Goal: Information Seeking & Learning: Learn about a topic

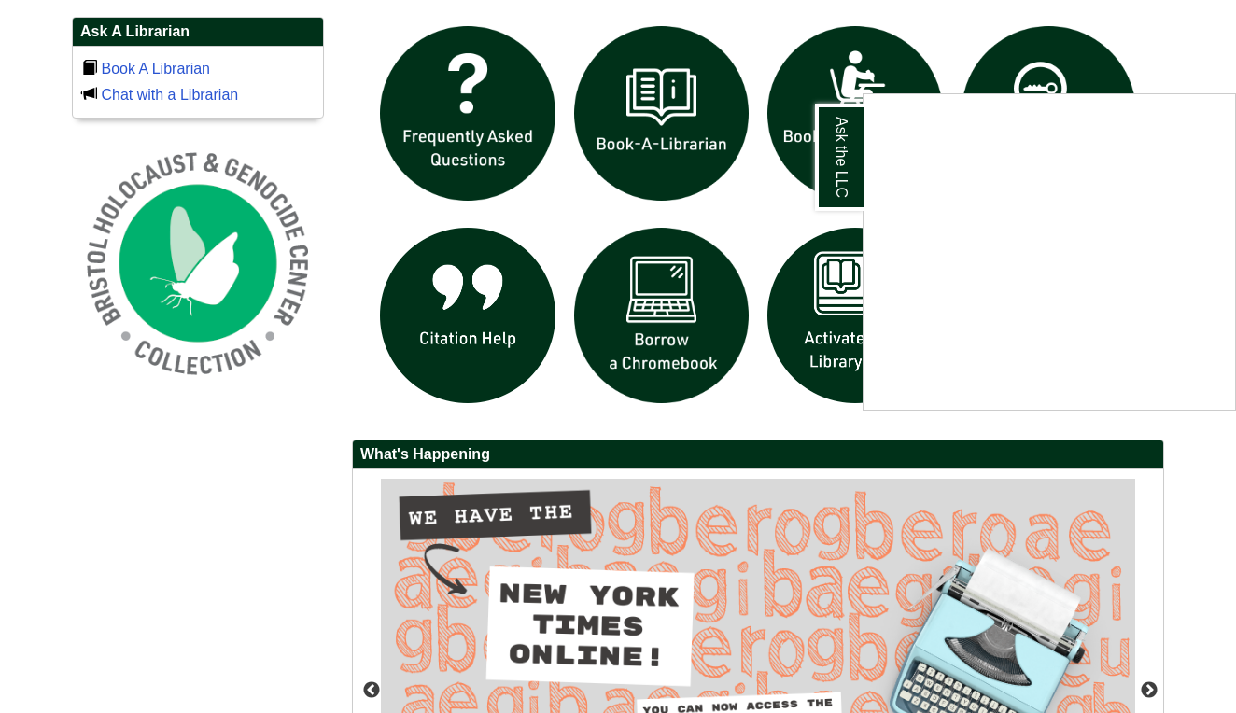
scroll to position [1291, 0]
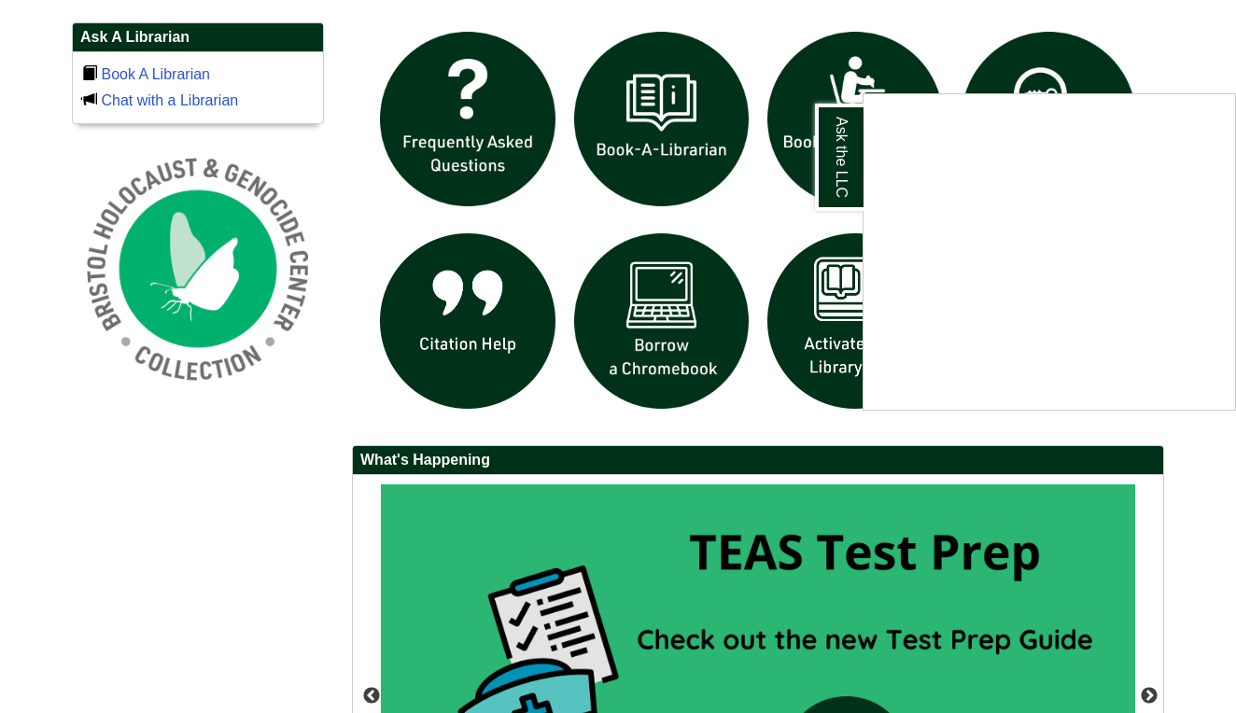
click at [1184, 44] on div "Ask the LLC" at bounding box center [618, 356] width 1236 height 713
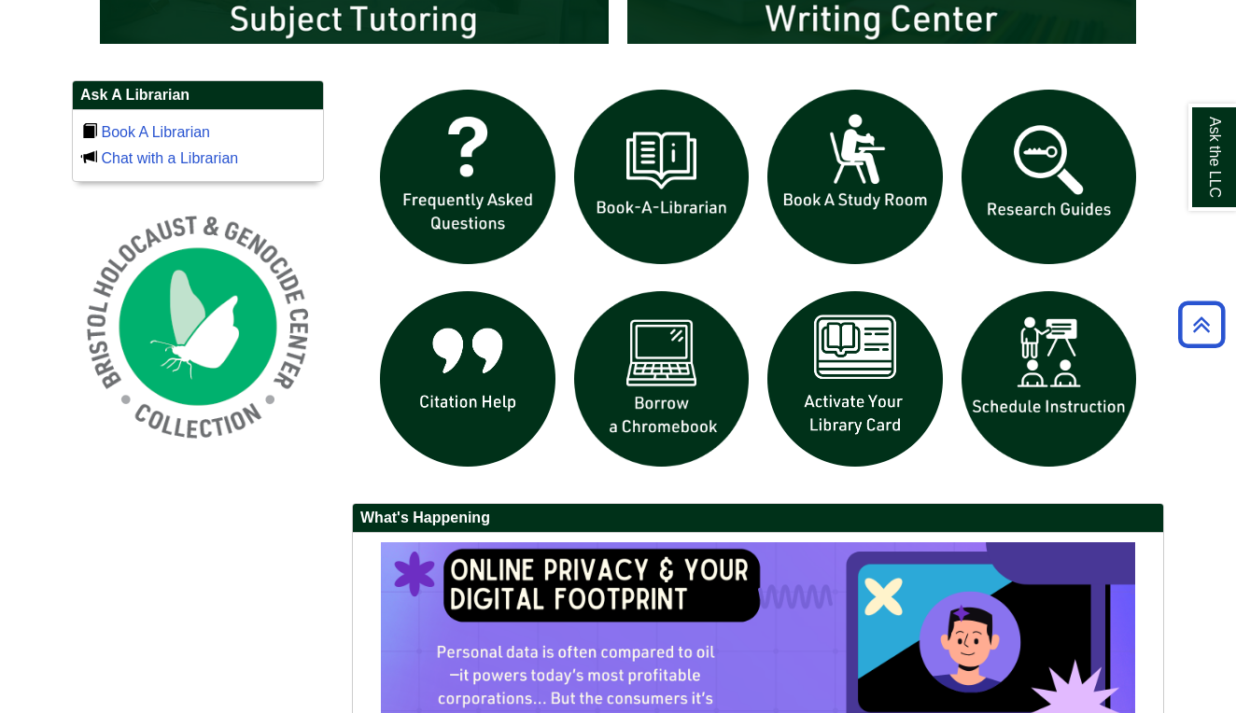
scroll to position [1203, 0]
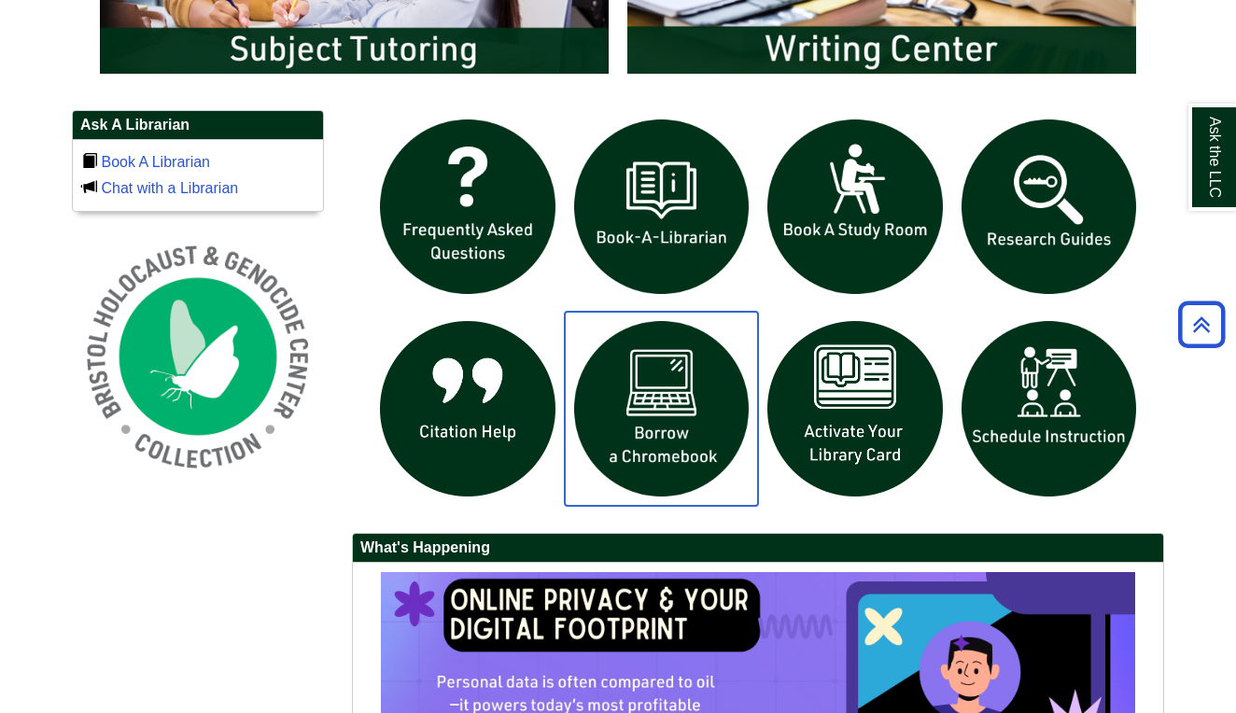
click at [648, 361] on img "slideshow" at bounding box center [662, 409] width 194 height 194
click at [670, 379] on img "slideshow" at bounding box center [662, 409] width 194 height 194
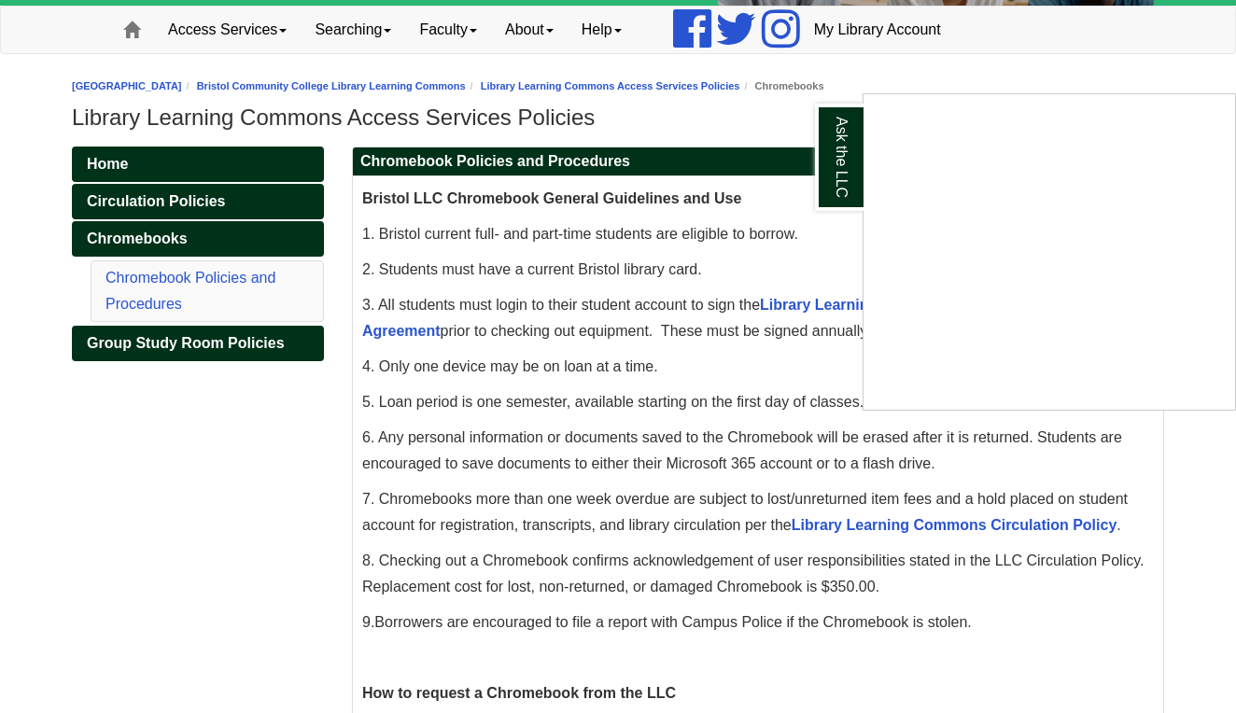
scroll to position [129, 0]
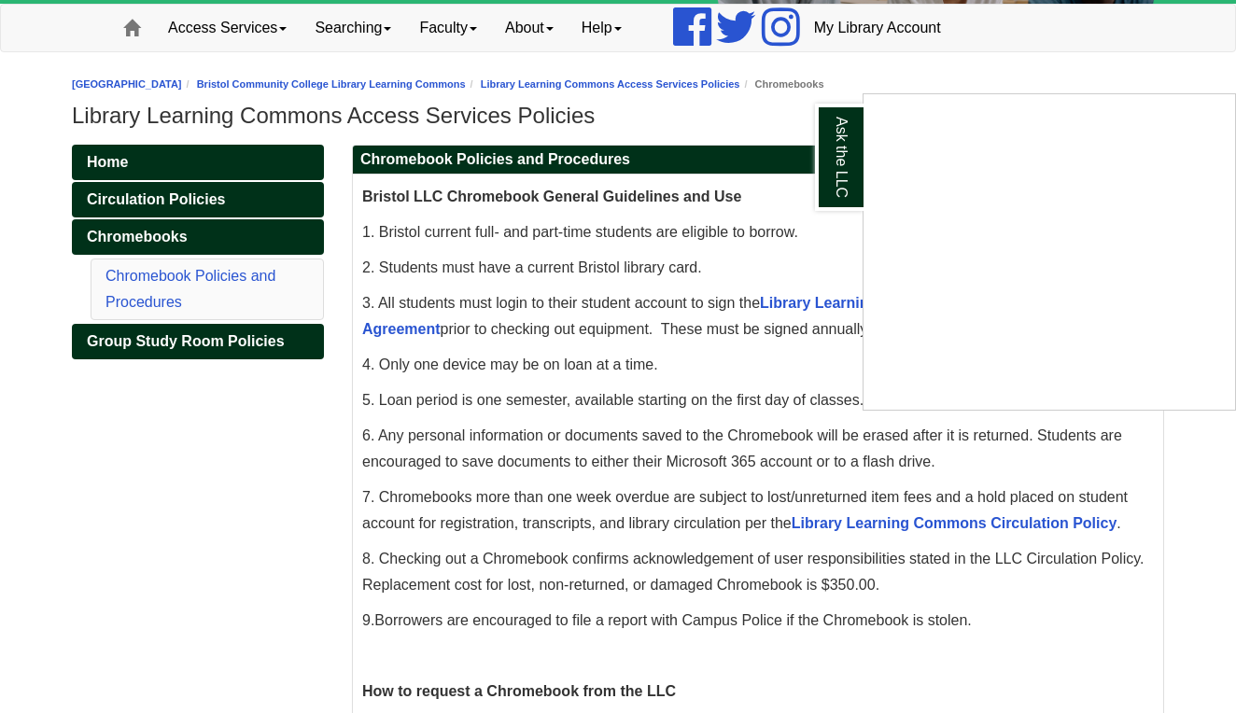
click at [759, 138] on div "Ask the LLC" at bounding box center [618, 356] width 1236 height 713
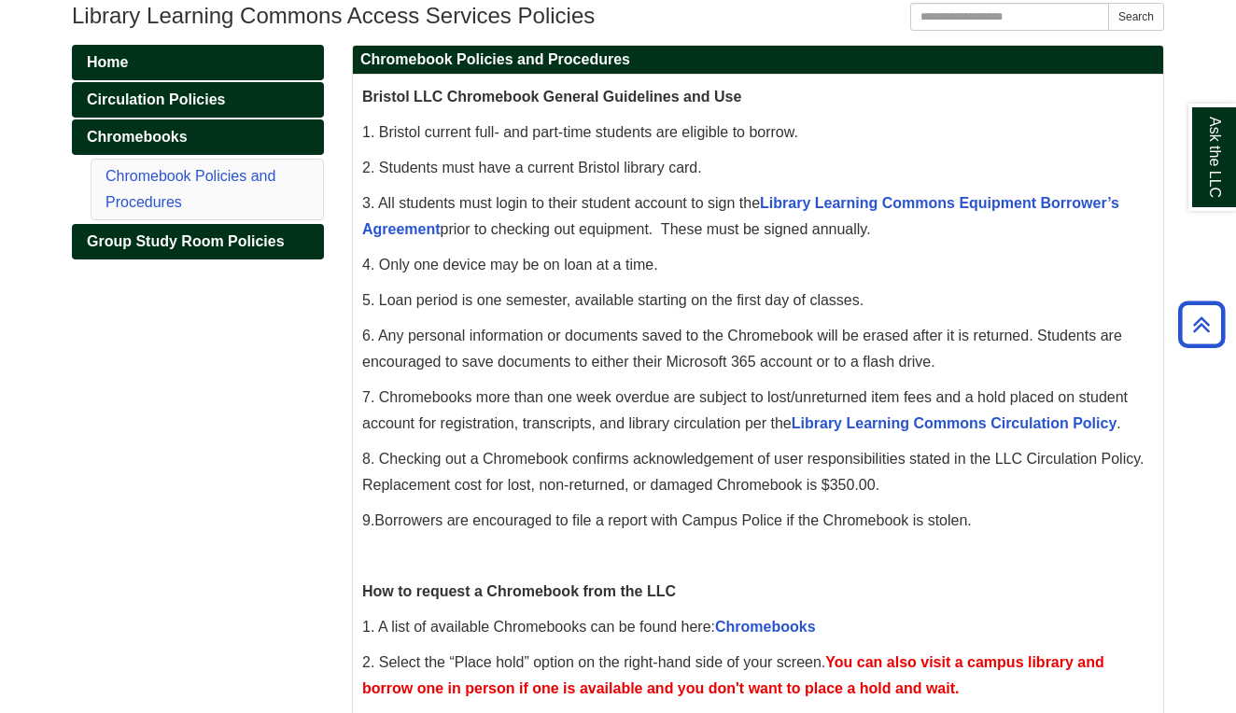
scroll to position [225, 0]
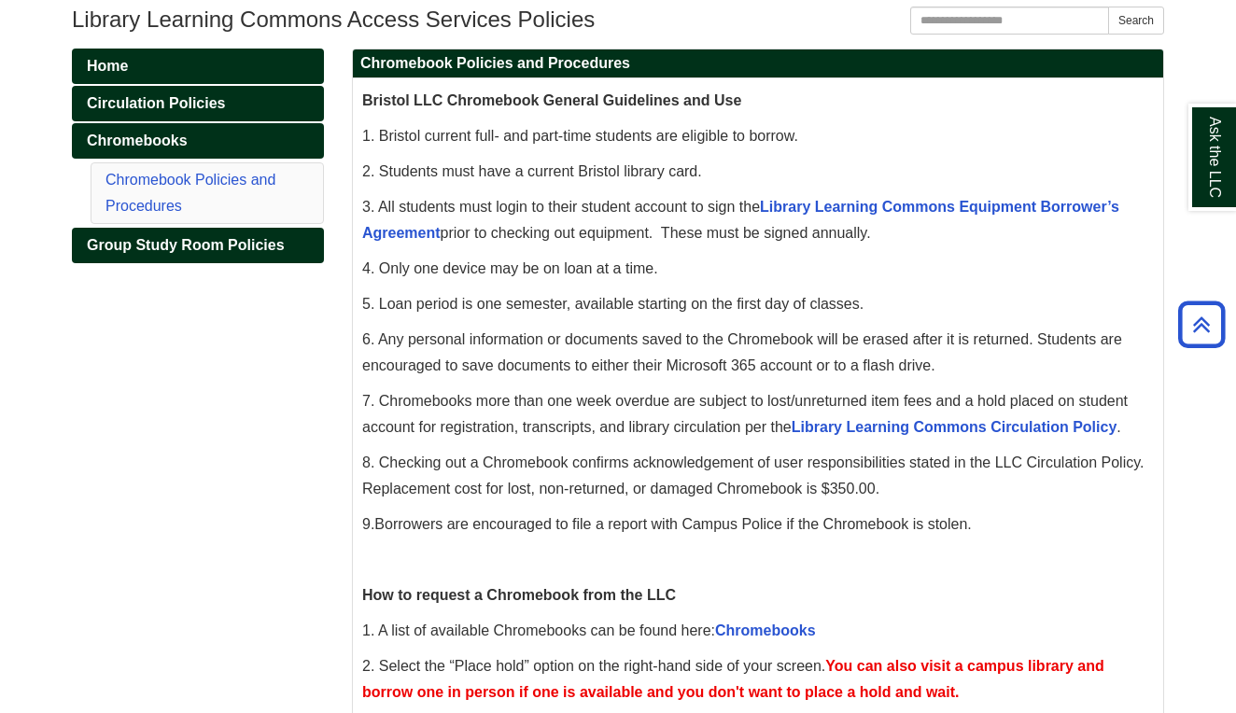
click at [515, 25] on h1 "Library Learning Commons Access Services Policies" at bounding box center [618, 20] width 1092 height 26
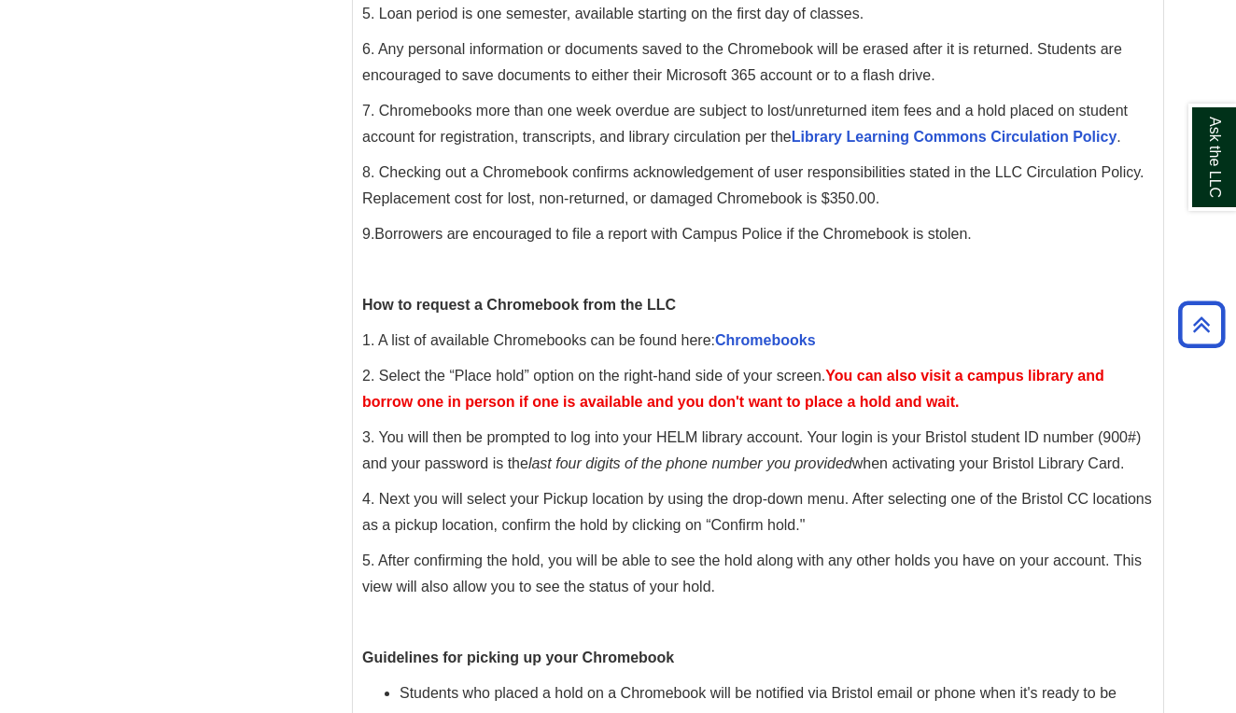
scroll to position [515, 0]
drag, startPoint x: 717, startPoint y: 332, endPoint x: 837, endPoint y: 330, distance: 120.4
click at [837, 330] on p "1. A list of available Chromebooks can be found here: Chromebooks" at bounding box center [757, 341] width 791 height 26
copy span "Chromebooks"
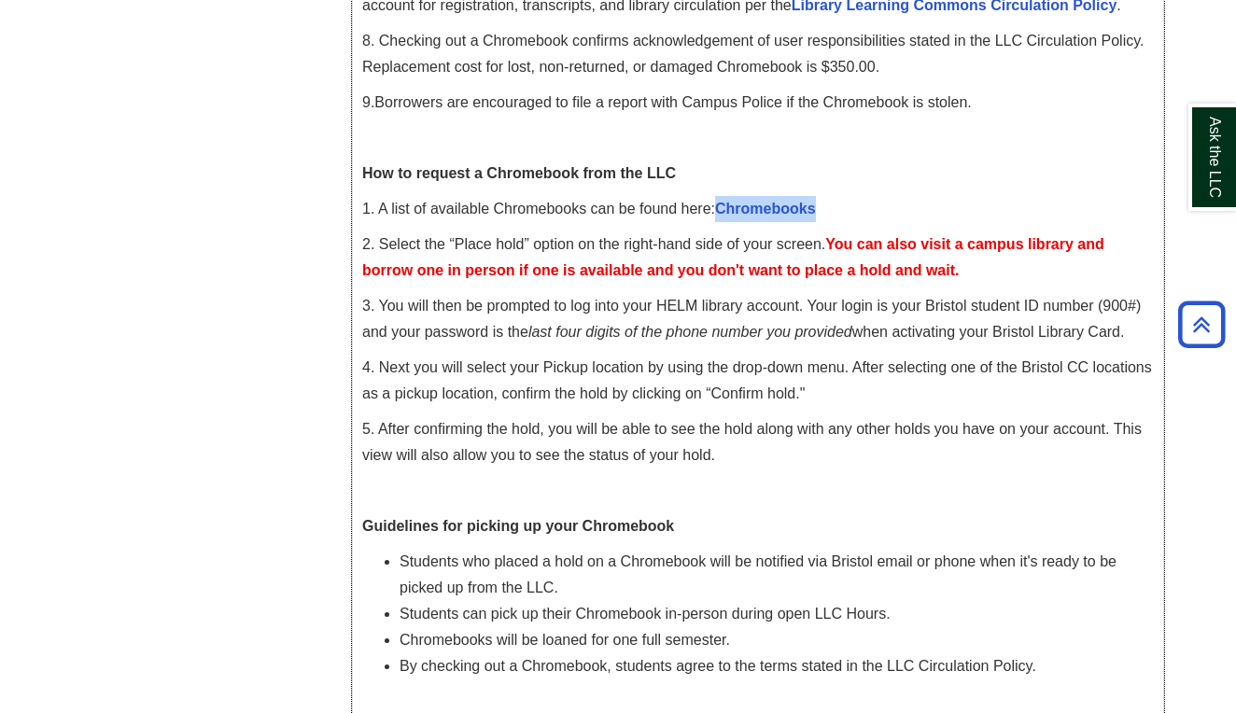
scroll to position [647, 0]
copy span "Chromebooks"
click at [716, 162] on p "How to request a Chromebook from the LLC" at bounding box center [757, 174] width 791 height 26
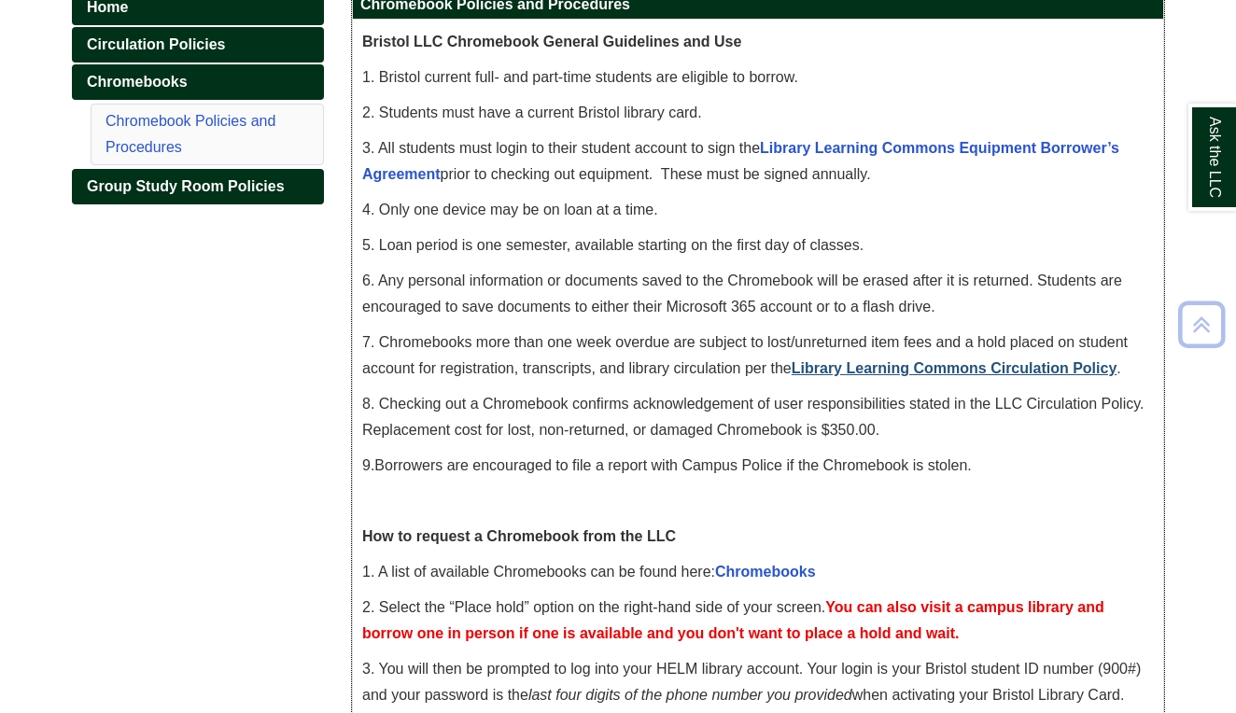
scroll to position [336, 0]
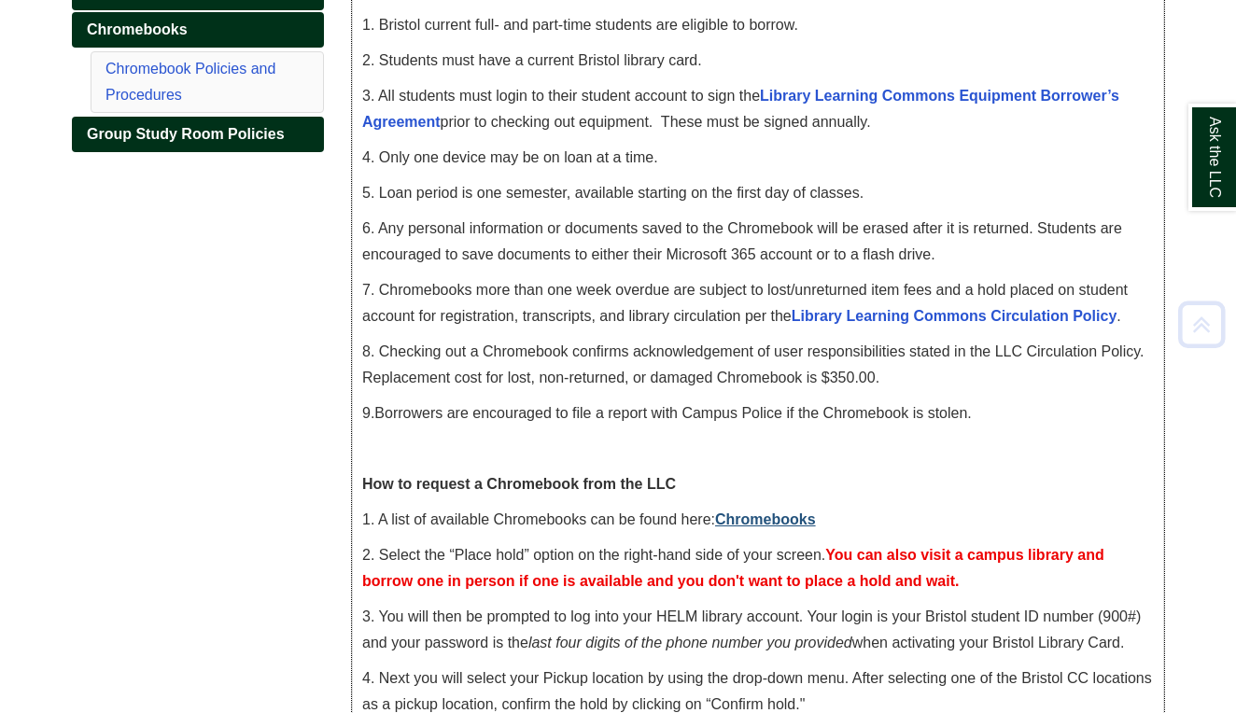
click at [788, 511] on link "Chromebooks" at bounding box center [765, 519] width 101 height 16
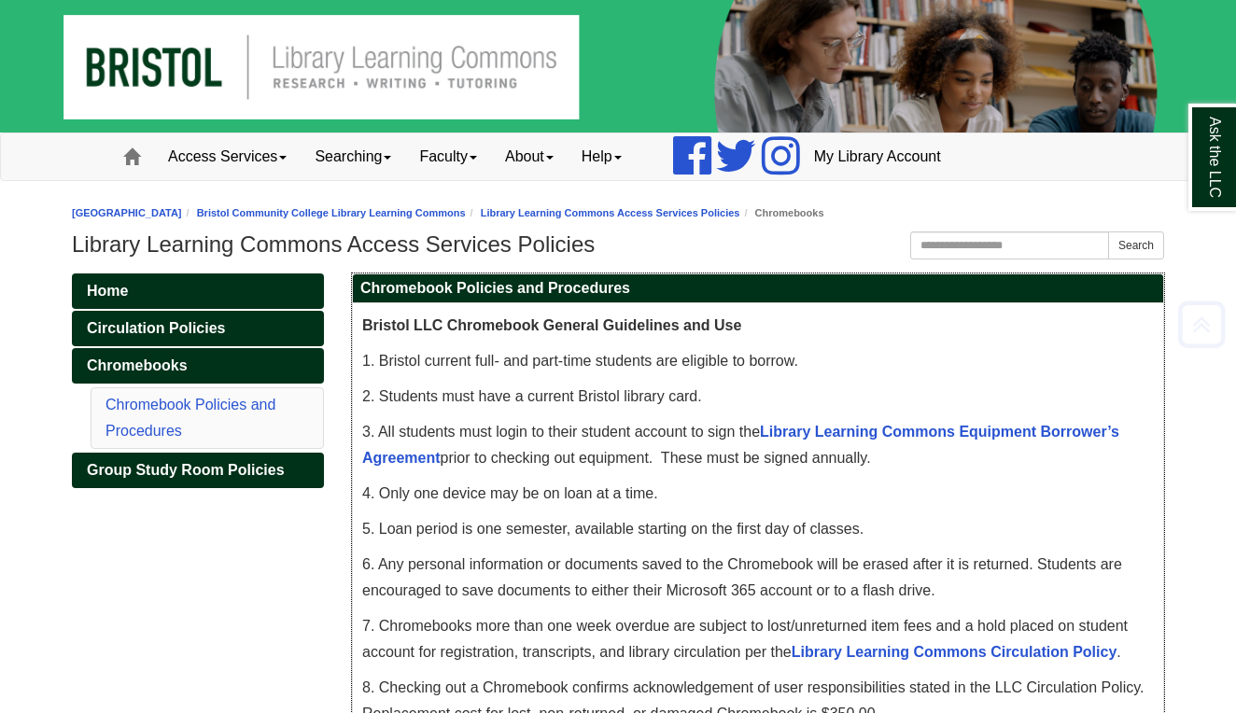
scroll to position [0, 0]
click at [299, 0] on img at bounding box center [618, 66] width 1236 height 133
click at [148, 157] on link "Home" at bounding box center [131, 156] width 45 height 47
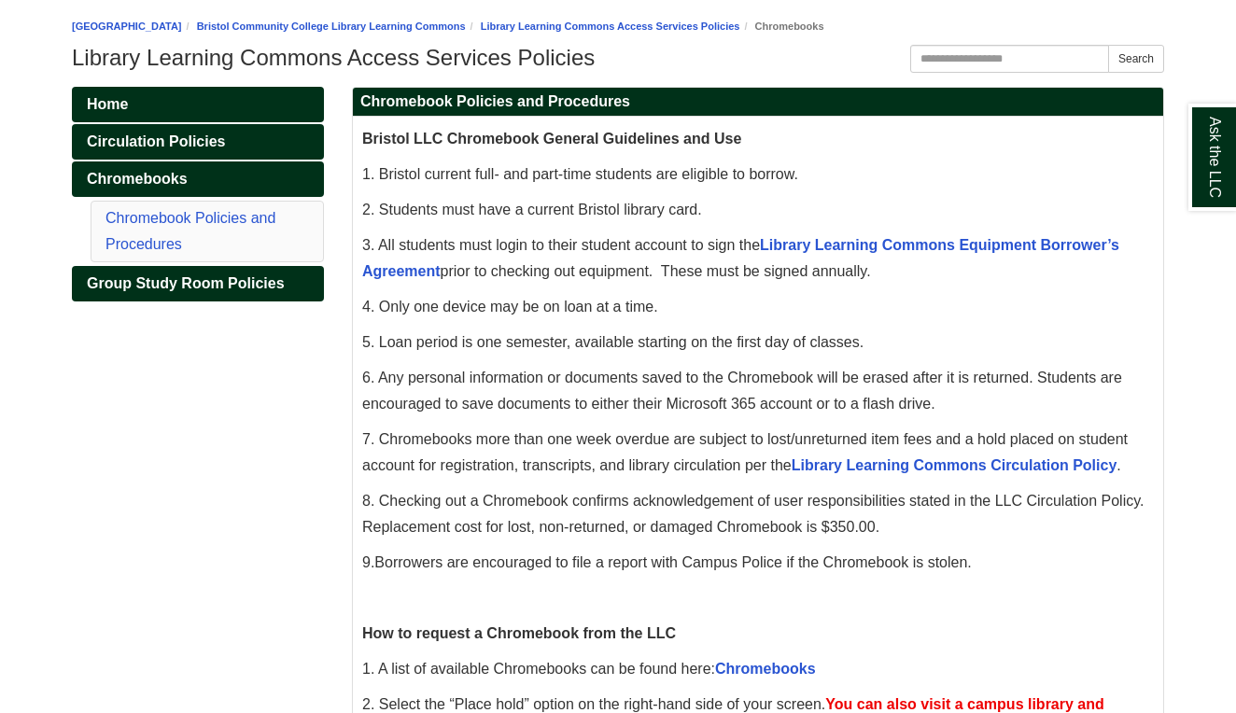
scroll to position [193, 0]
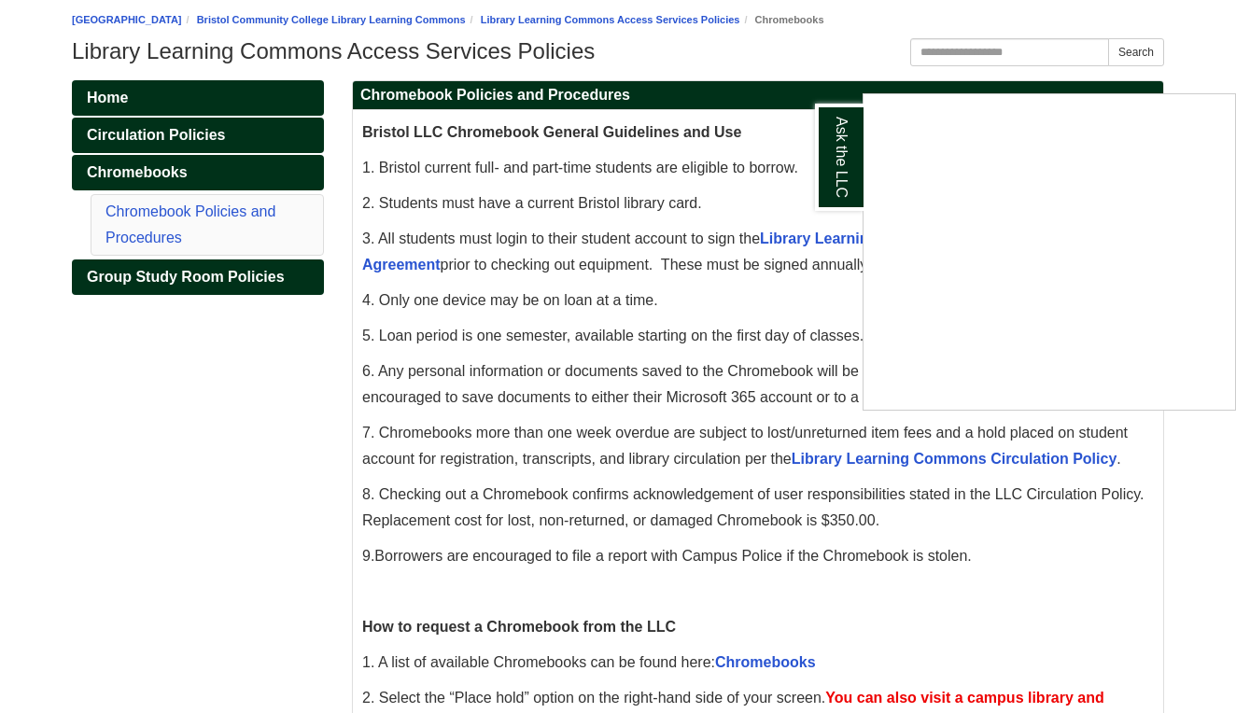
click at [1190, 63] on div "Ask the LLC" at bounding box center [618, 356] width 1236 height 713
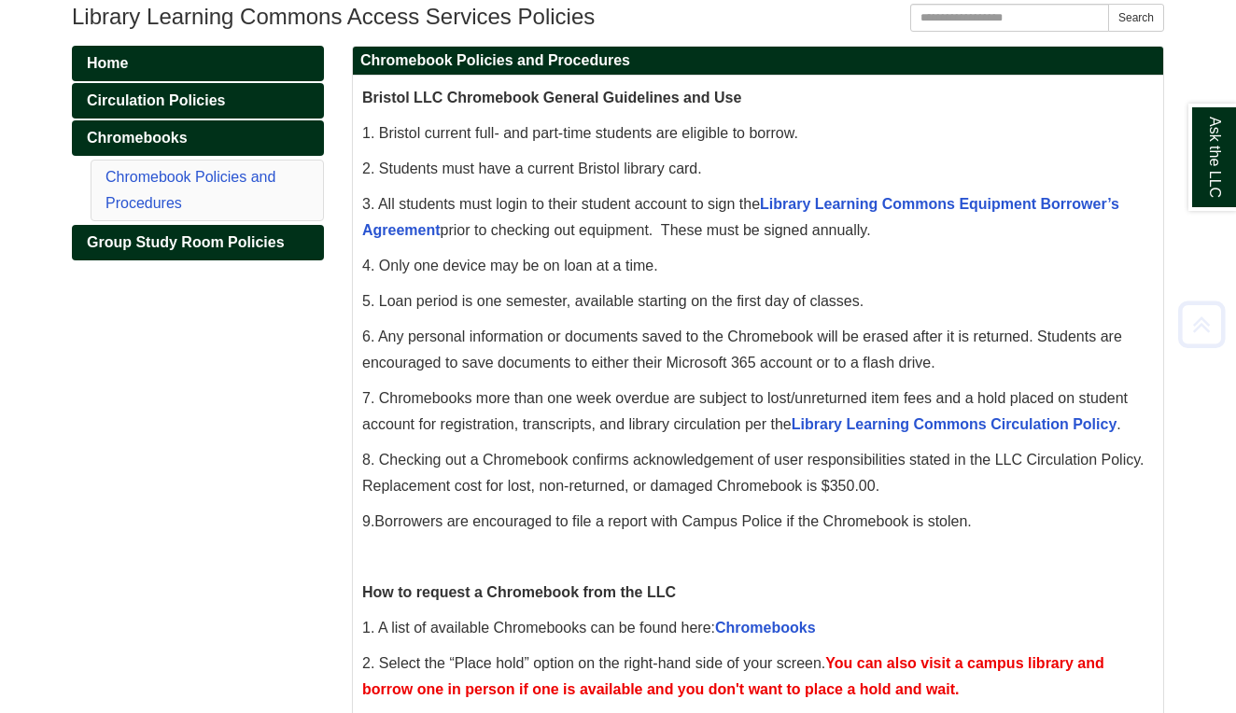
scroll to position [236, 0]
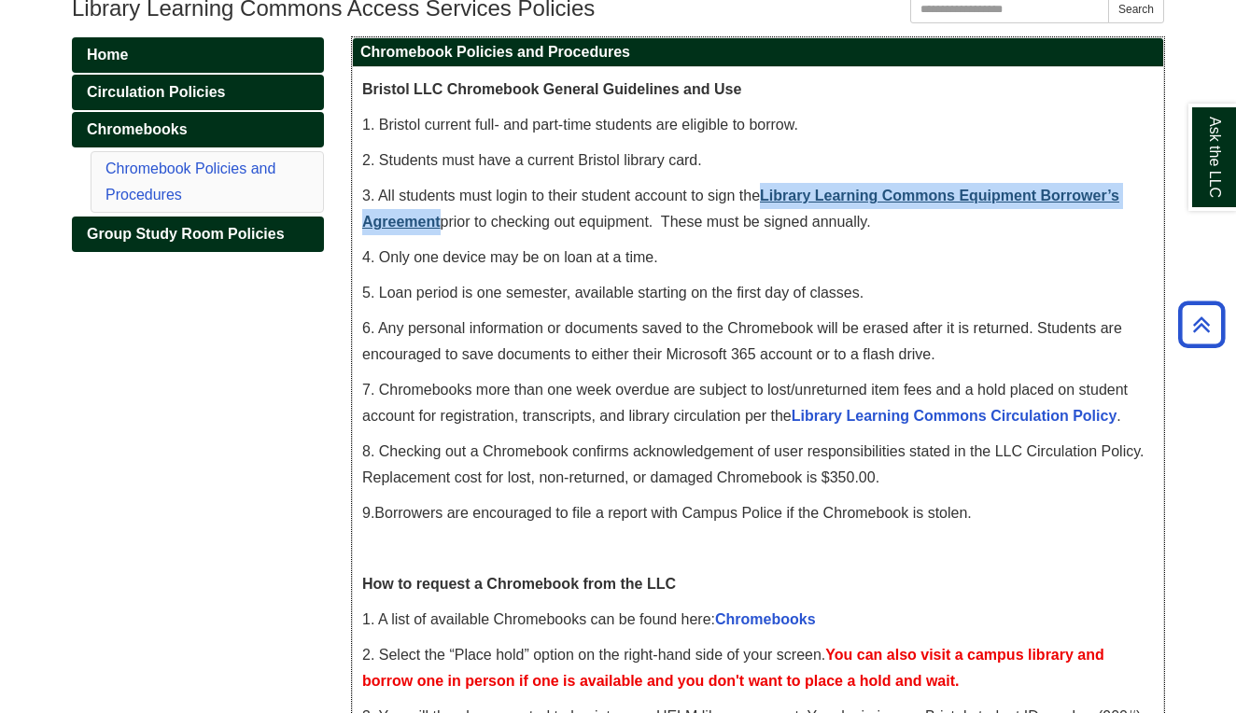
drag, startPoint x: 763, startPoint y: 187, endPoint x: 439, endPoint y: 228, distance: 326.5
click at [439, 228] on span "3. All students must login to their student account to sign the Library Learnin…" at bounding box center [740, 209] width 757 height 42
copy span "Library Learning Commons Equipment Borrower’s Agreement"
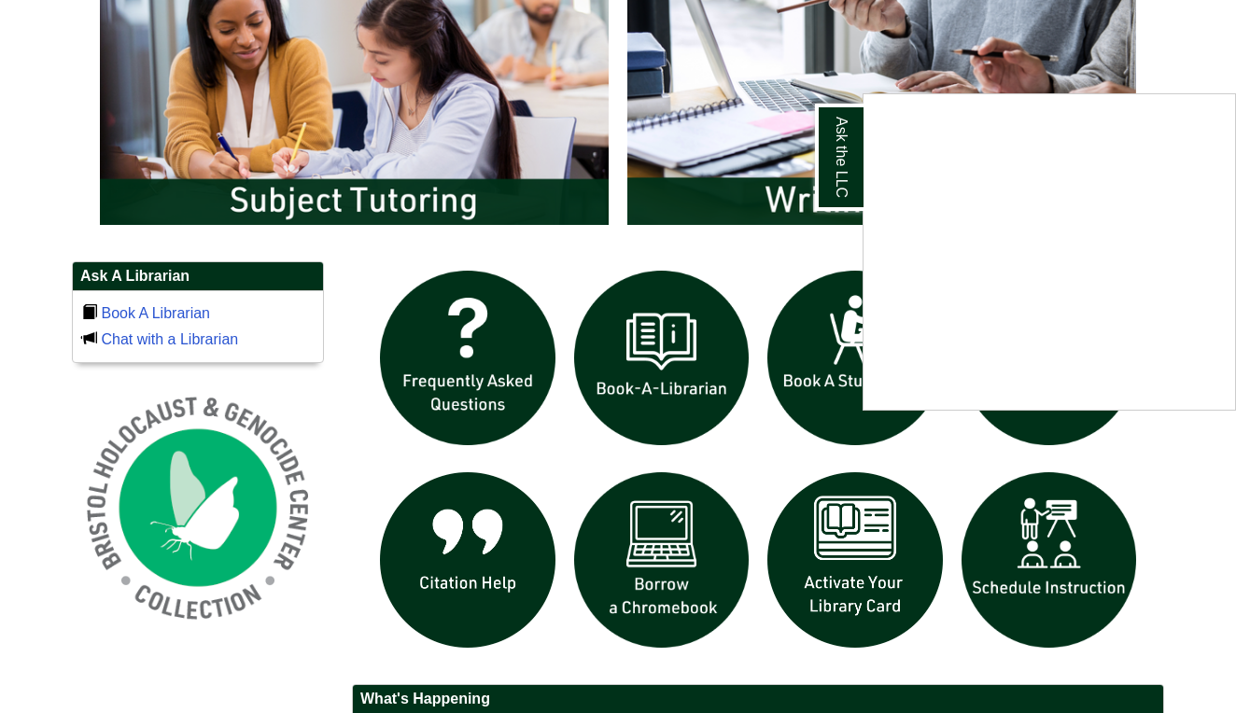
scroll to position [1079, 0]
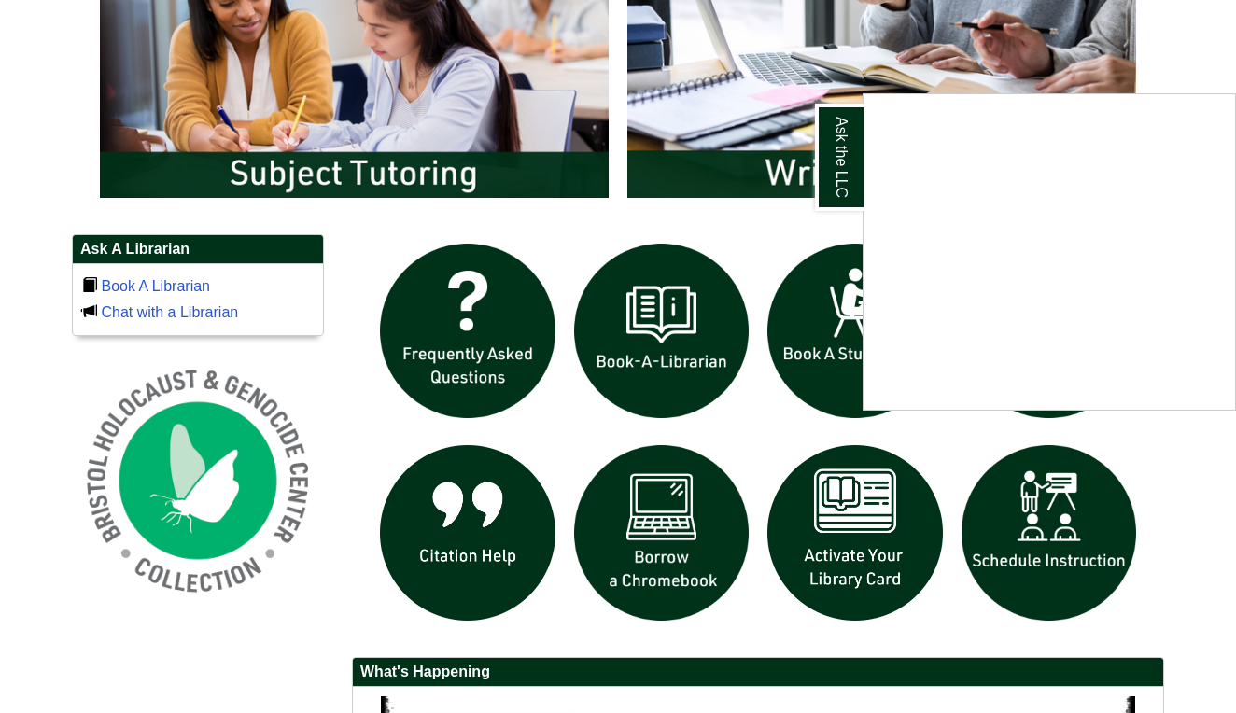
click at [1155, 68] on div "Ask the LLC" at bounding box center [618, 356] width 1236 height 713
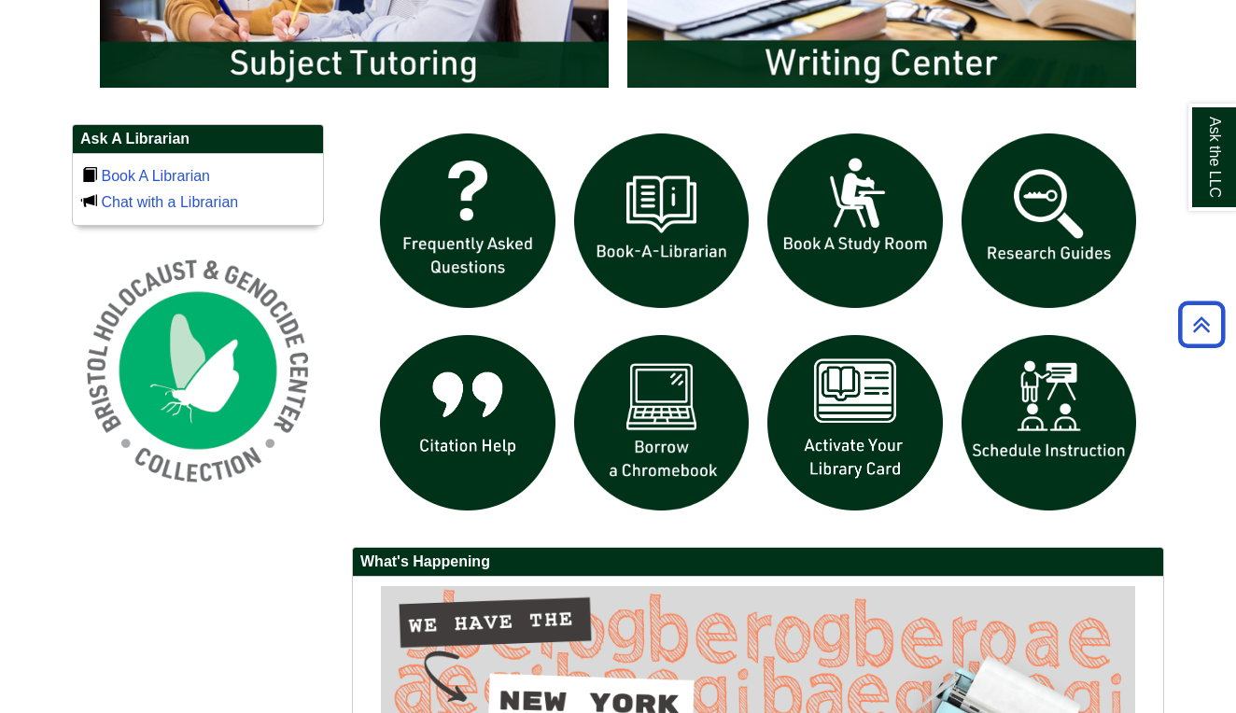
scroll to position [1189, 0]
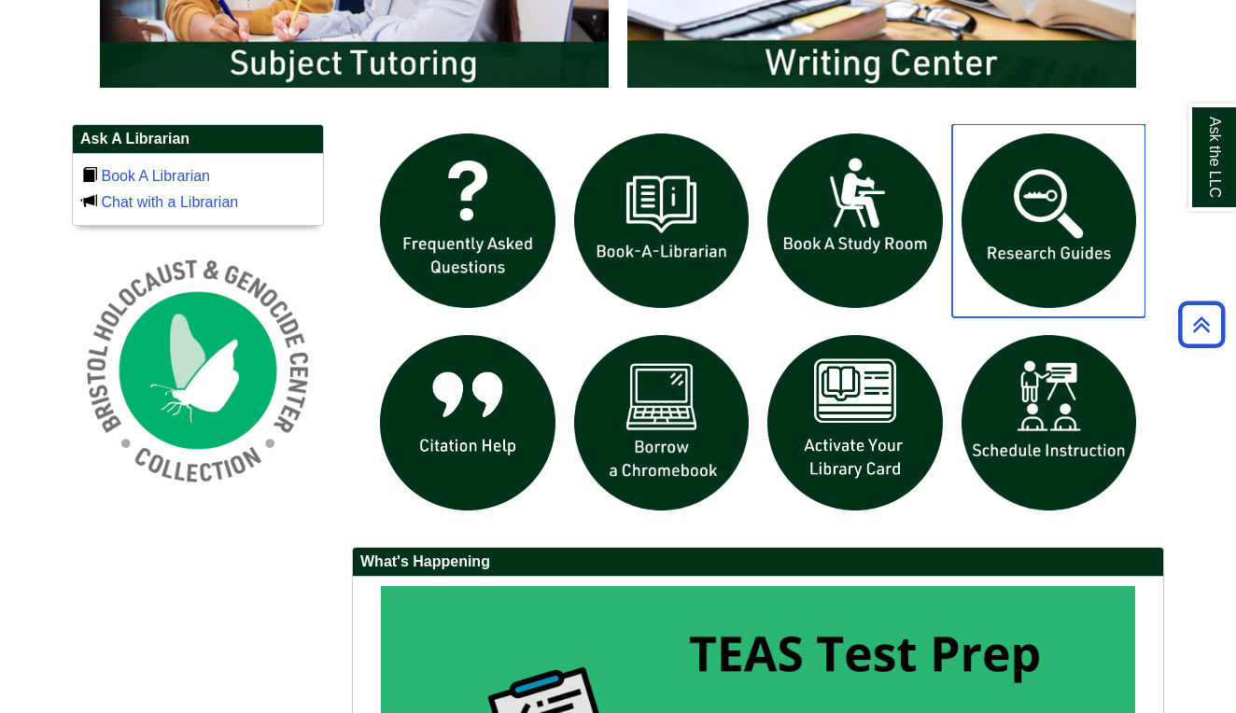
click at [1022, 247] on img "slideshow" at bounding box center [1049, 221] width 194 height 194
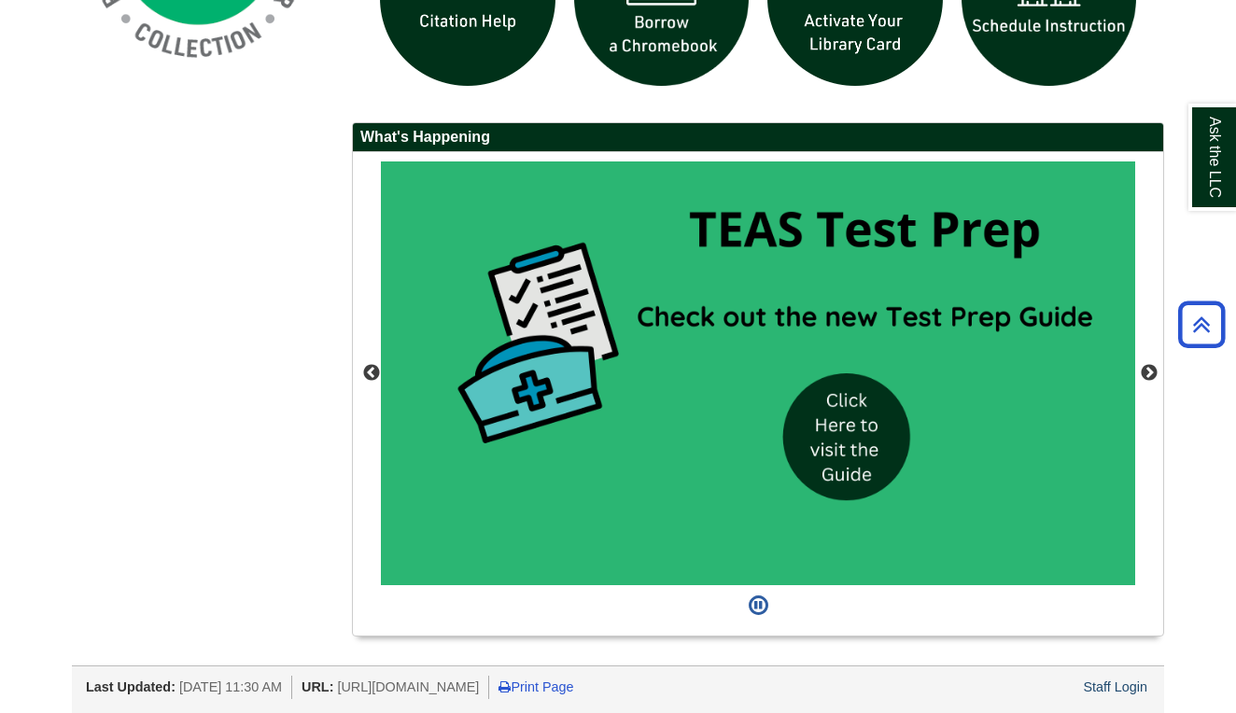
scroll to position [1616, 0]
click at [1148, 365] on button "Next" at bounding box center [1149, 373] width 19 height 19
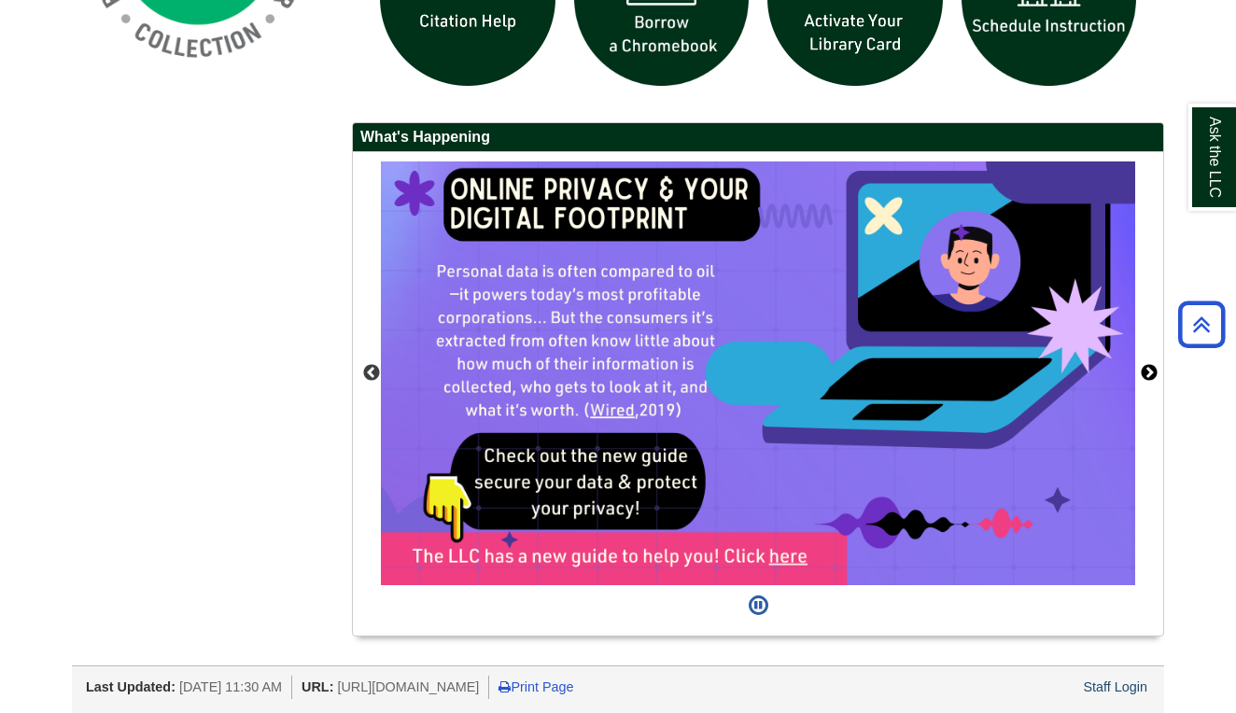
click at [1148, 367] on button "Next" at bounding box center [1149, 373] width 19 height 19
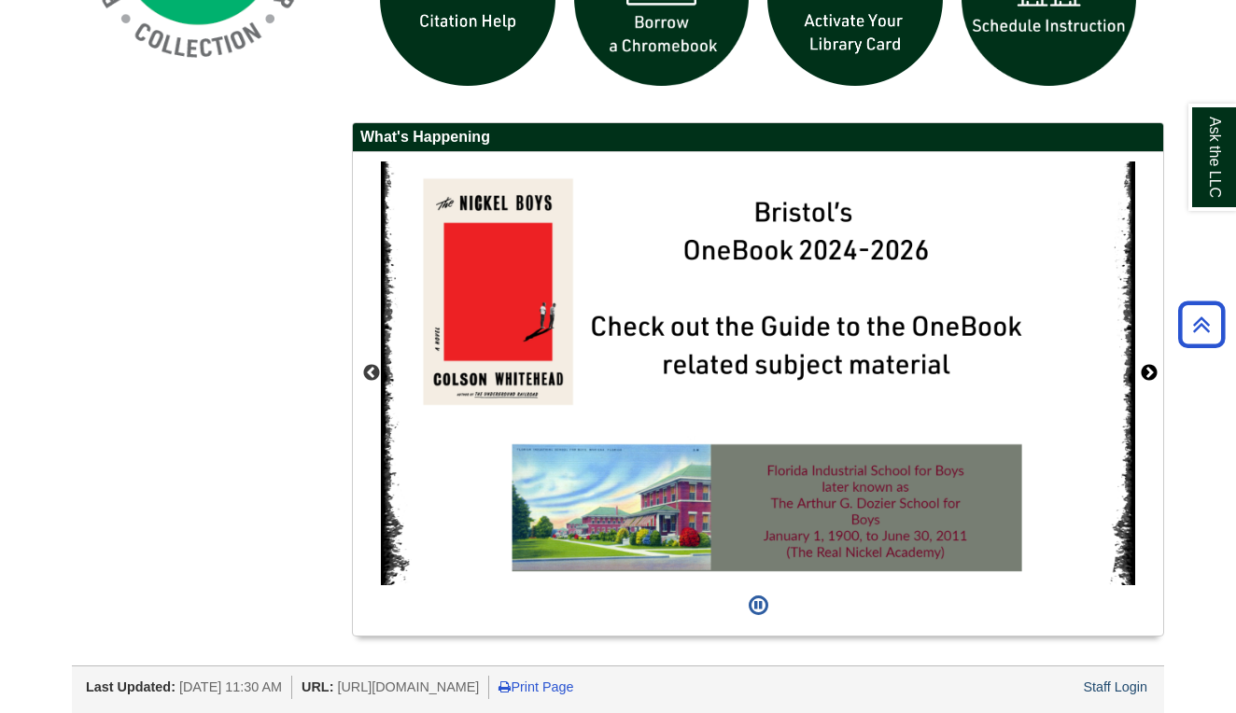
click at [1148, 366] on button "Next" at bounding box center [1149, 373] width 19 height 19
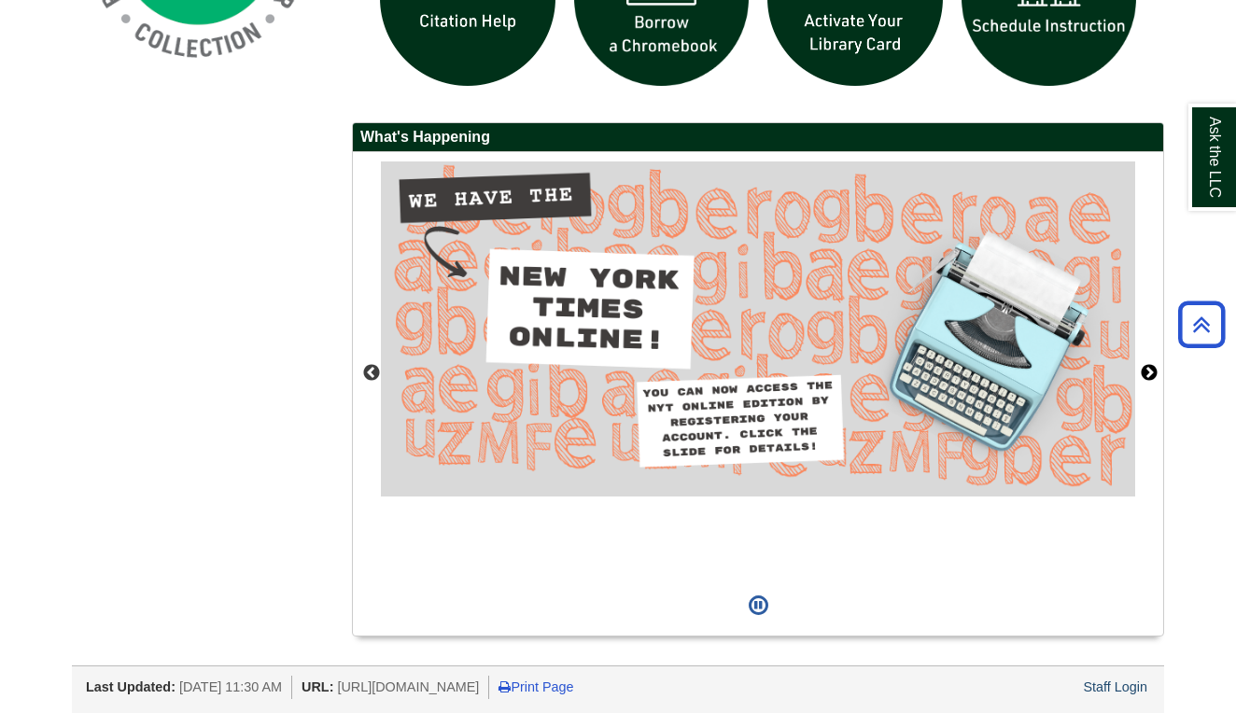
click at [1148, 366] on button "Next" at bounding box center [1149, 373] width 19 height 19
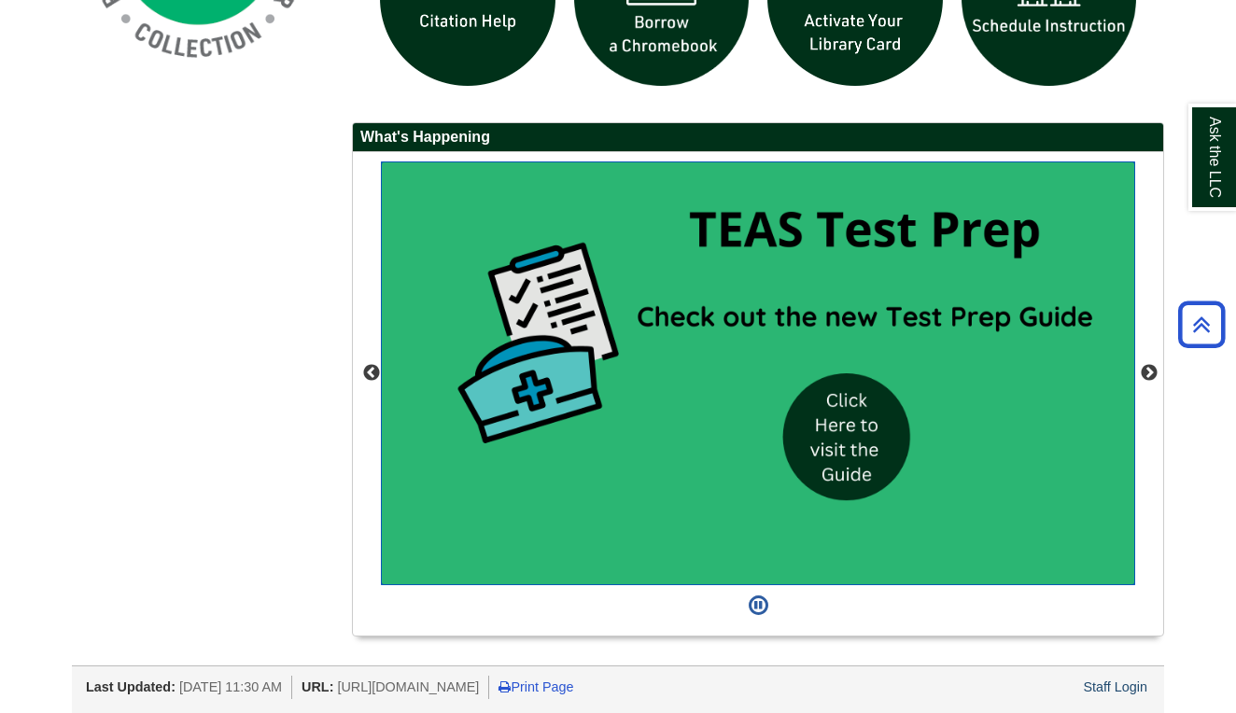
click at [776, 439] on img "slideshow" at bounding box center [758, 373] width 754 height 425
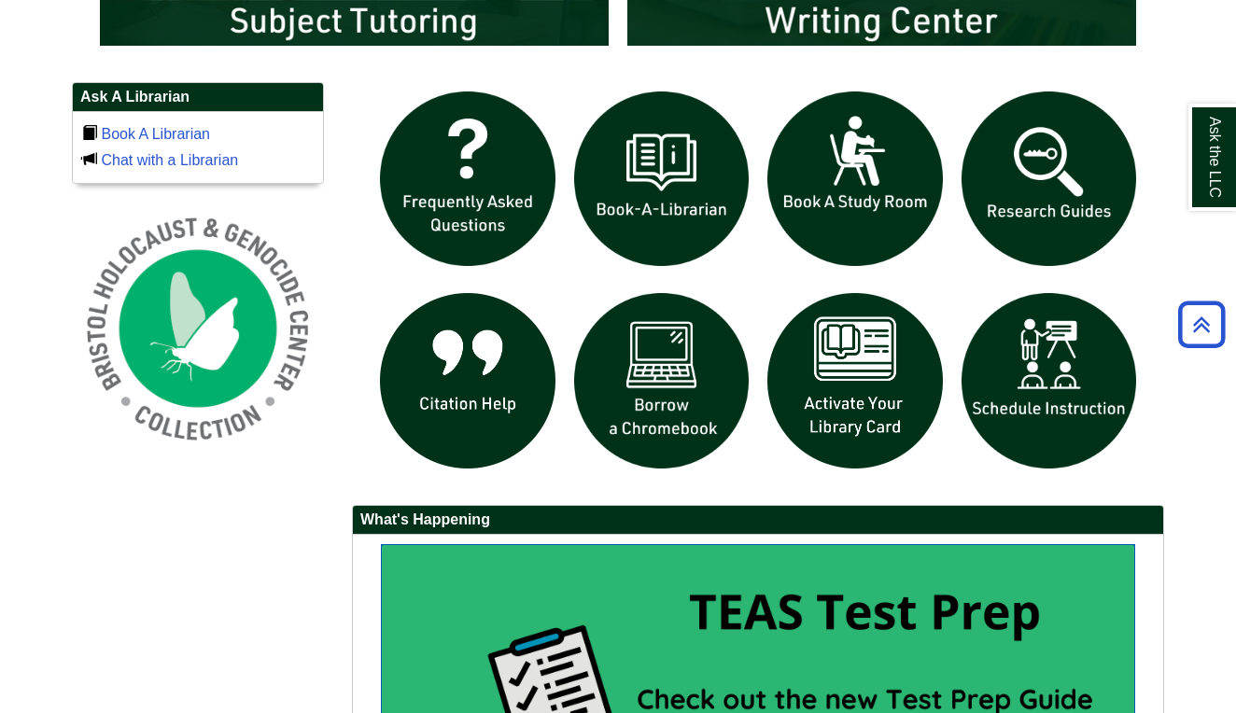
scroll to position [1229, 0]
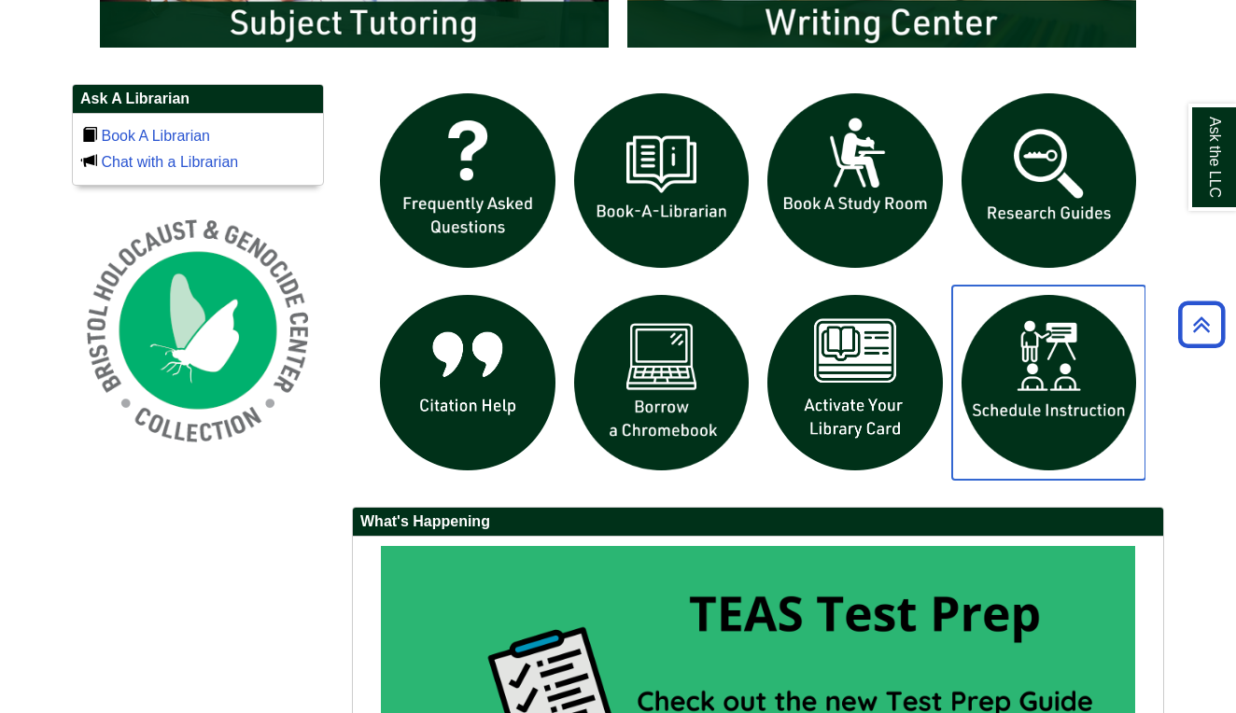
click at [1099, 390] on img "slideshow" at bounding box center [1049, 383] width 194 height 194
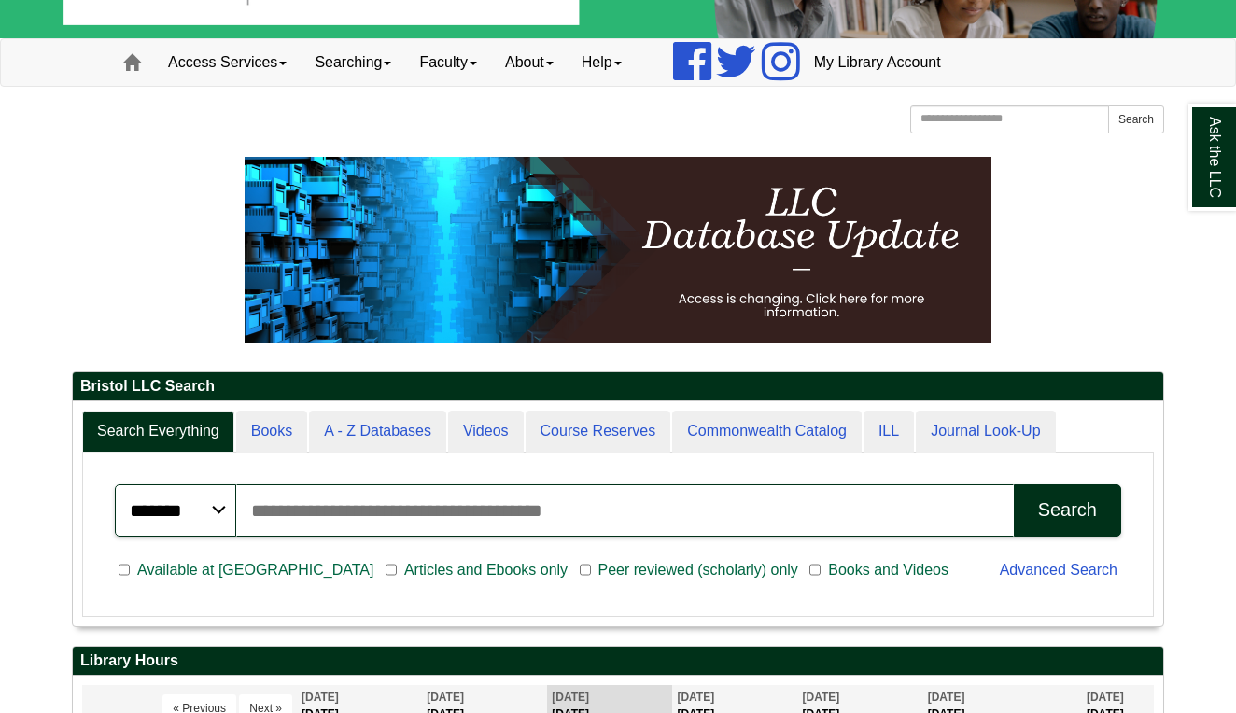
scroll to position [76, 0]
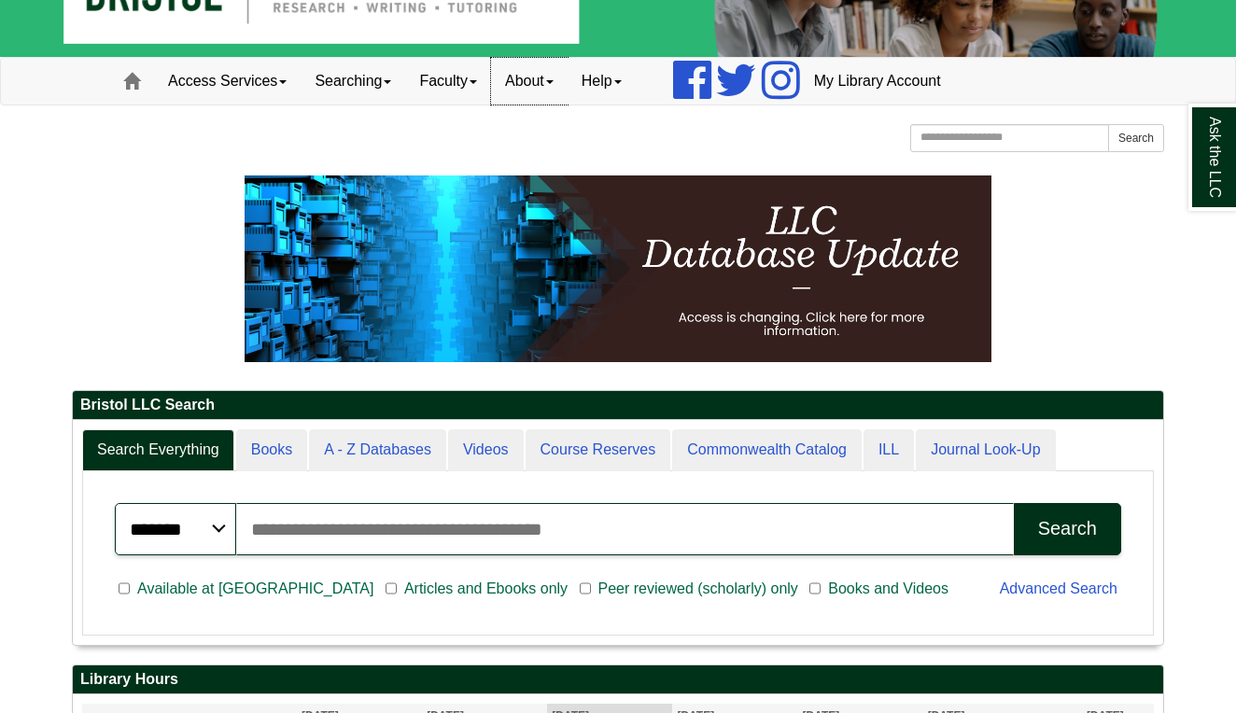
click at [560, 84] on link "About" at bounding box center [529, 81] width 77 height 47
click at [490, 84] on link "Faculty" at bounding box center [448, 81] width 86 height 47
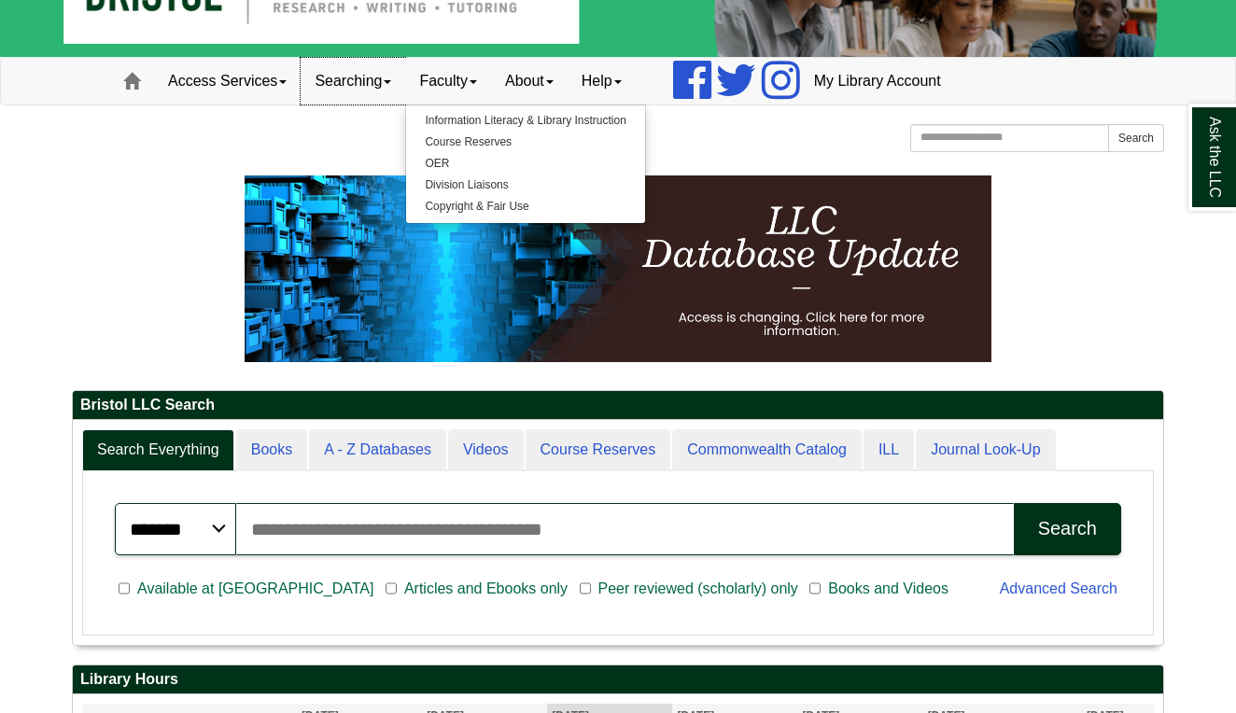
click at [390, 77] on link "Searching" at bounding box center [353, 81] width 105 height 47
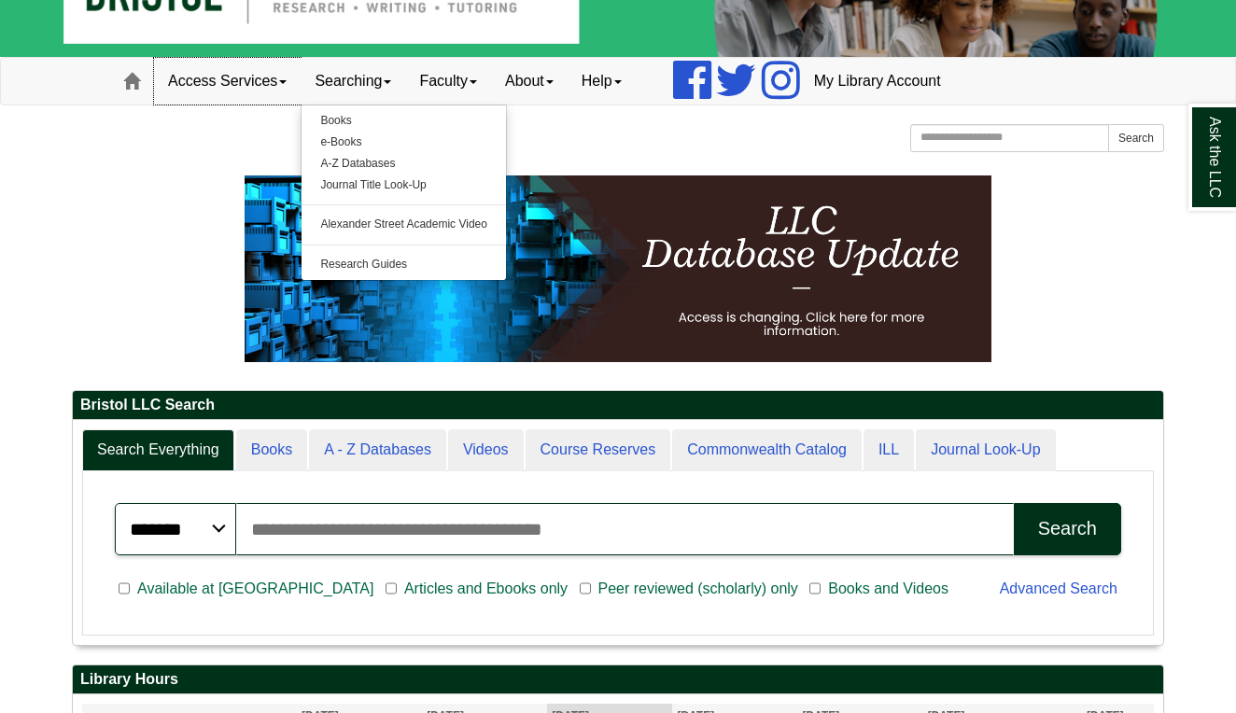
click at [261, 80] on link "Access Services" at bounding box center [227, 81] width 147 height 47
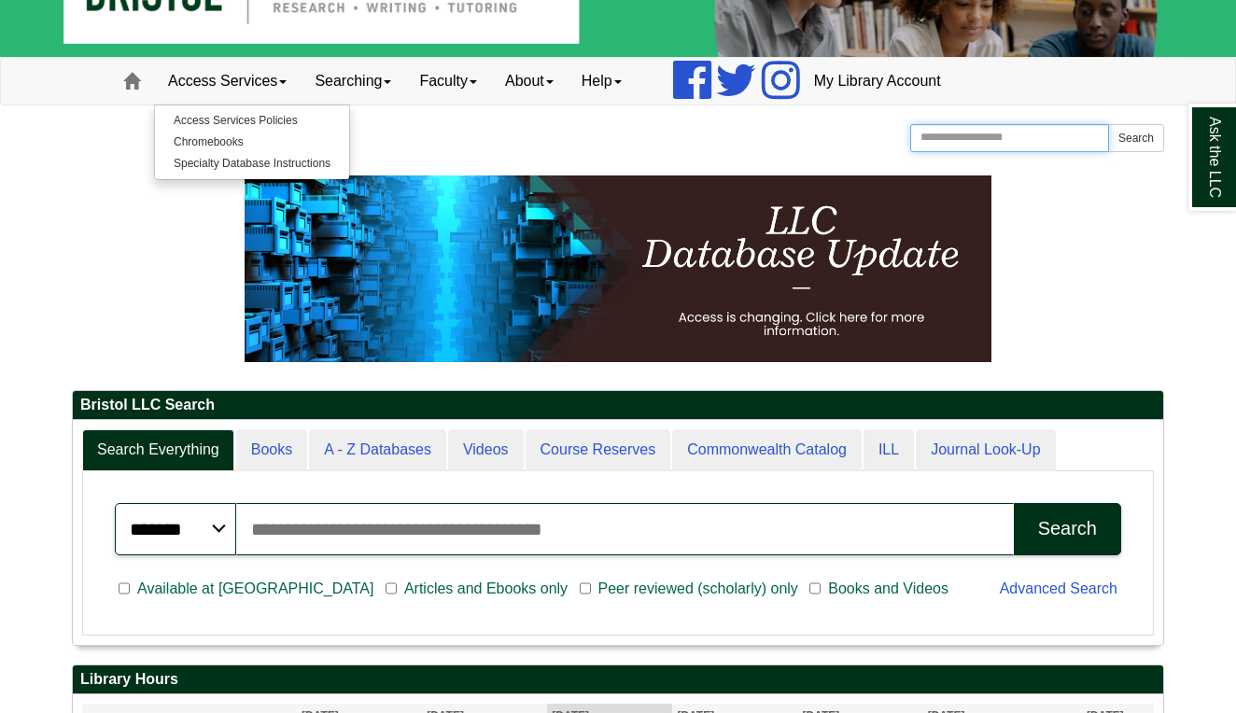
click at [1057, 139] on input "Search the Website" at bounding box center [1009, 138] width 199 height 28
type input "*********"
click at [1135, 137] on button "Search" at bounding box center [1136, 138] width 56 height 28
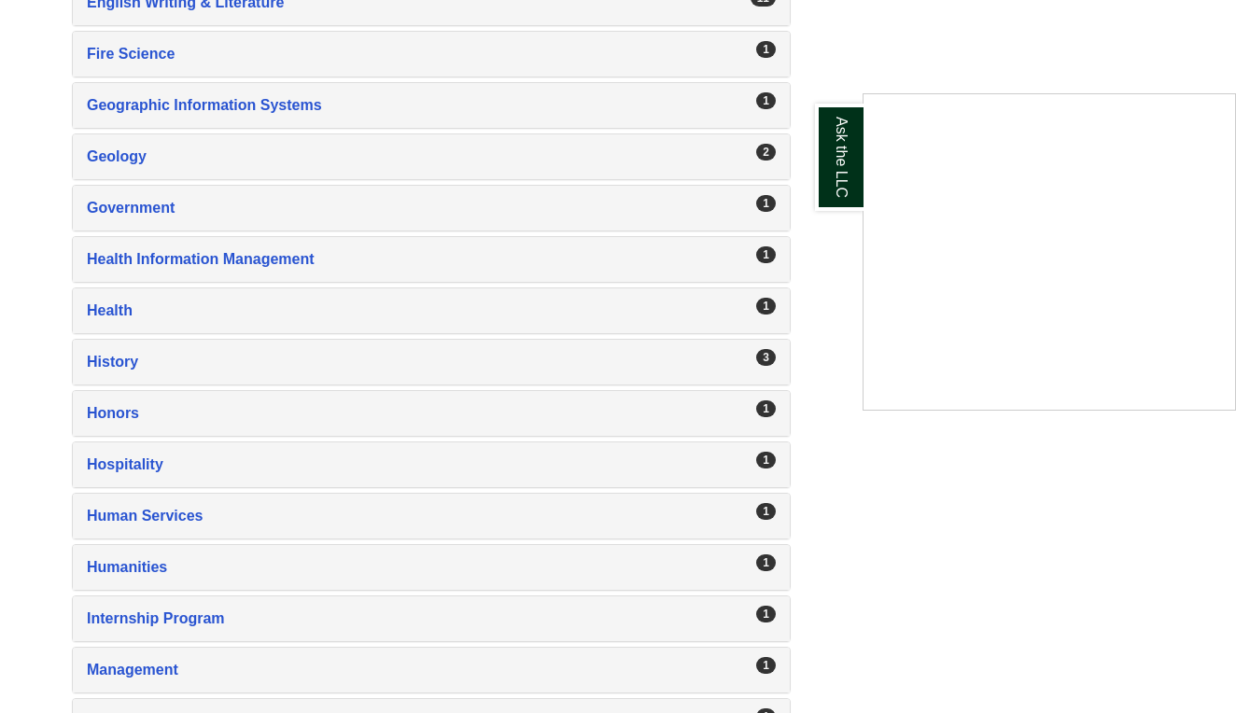
scroll to position [1809, 0]
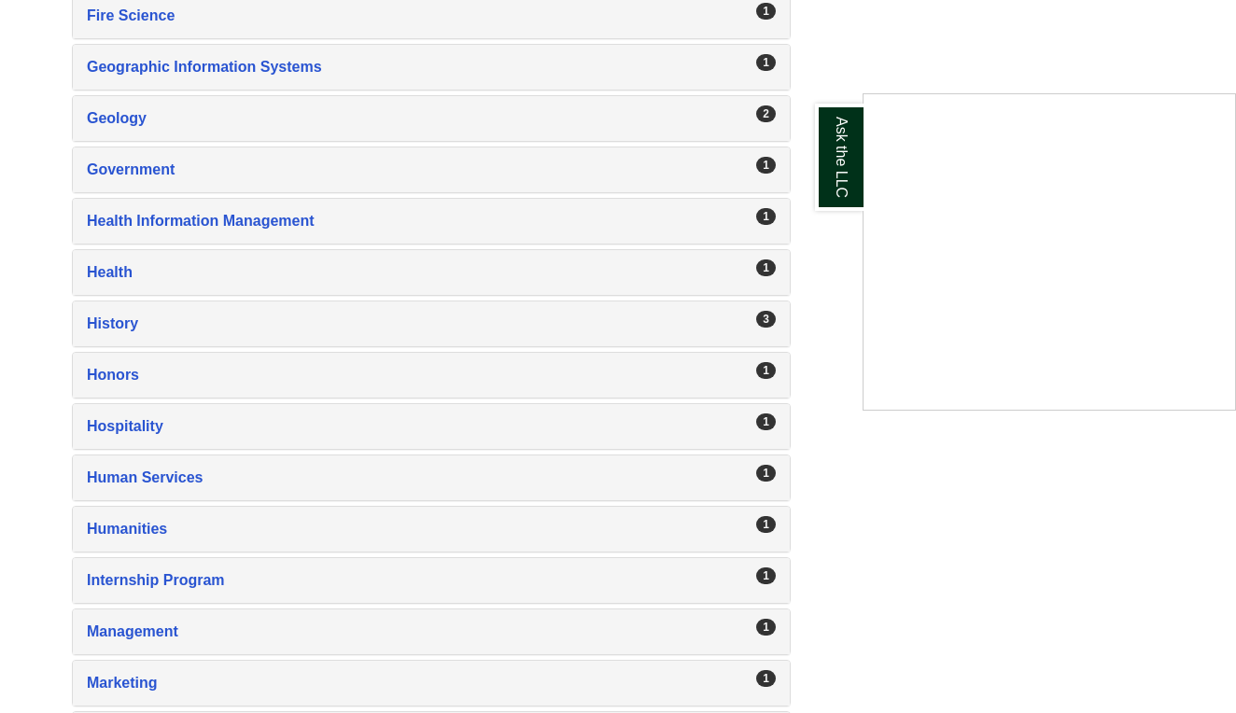
click at [872, 439] on div "Ask the LLC" at bounding box center [618, 356] width 1236 height 713
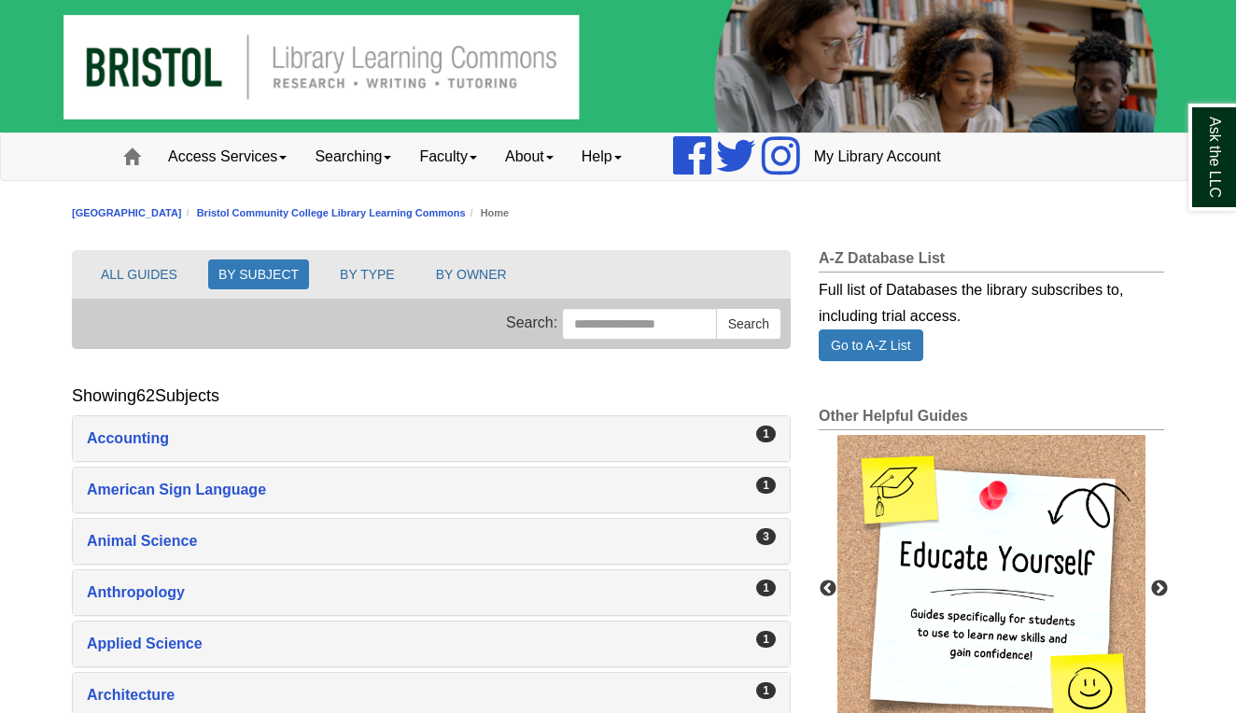
scroll to position [0, 0]
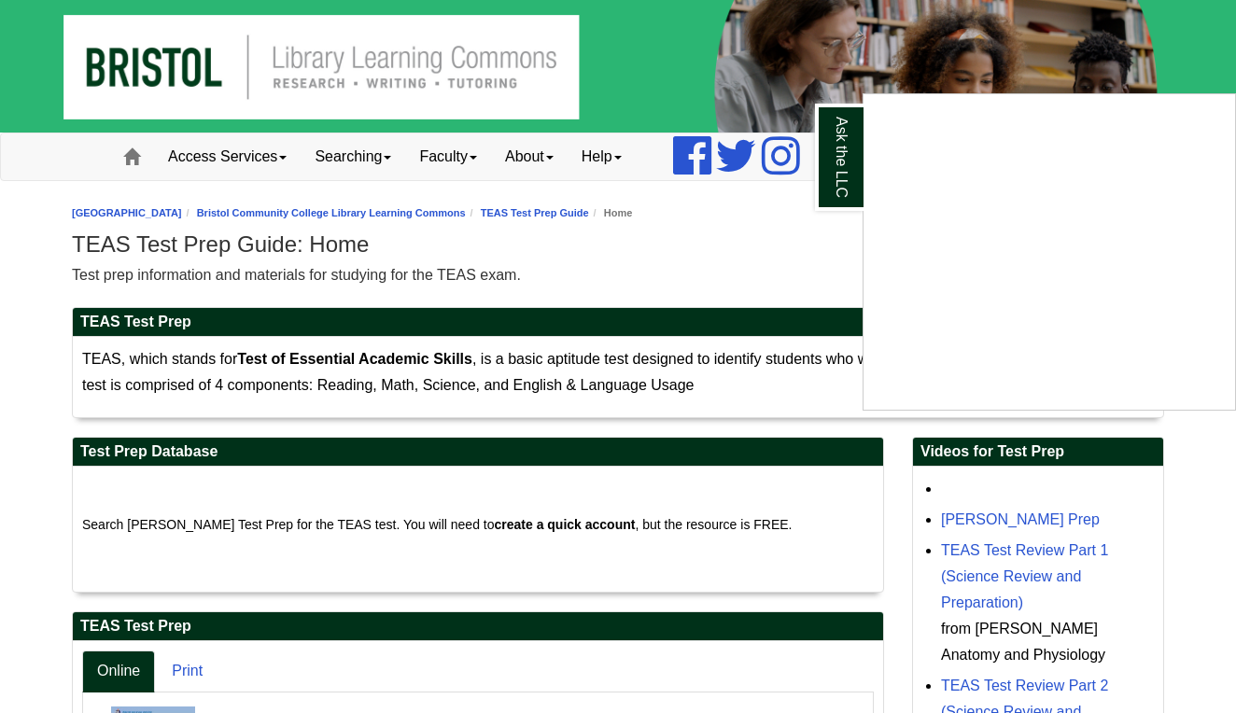
click at [605, 261] on div "Ask the LLC" at bounding box center [618, 356] width 1236 height 713
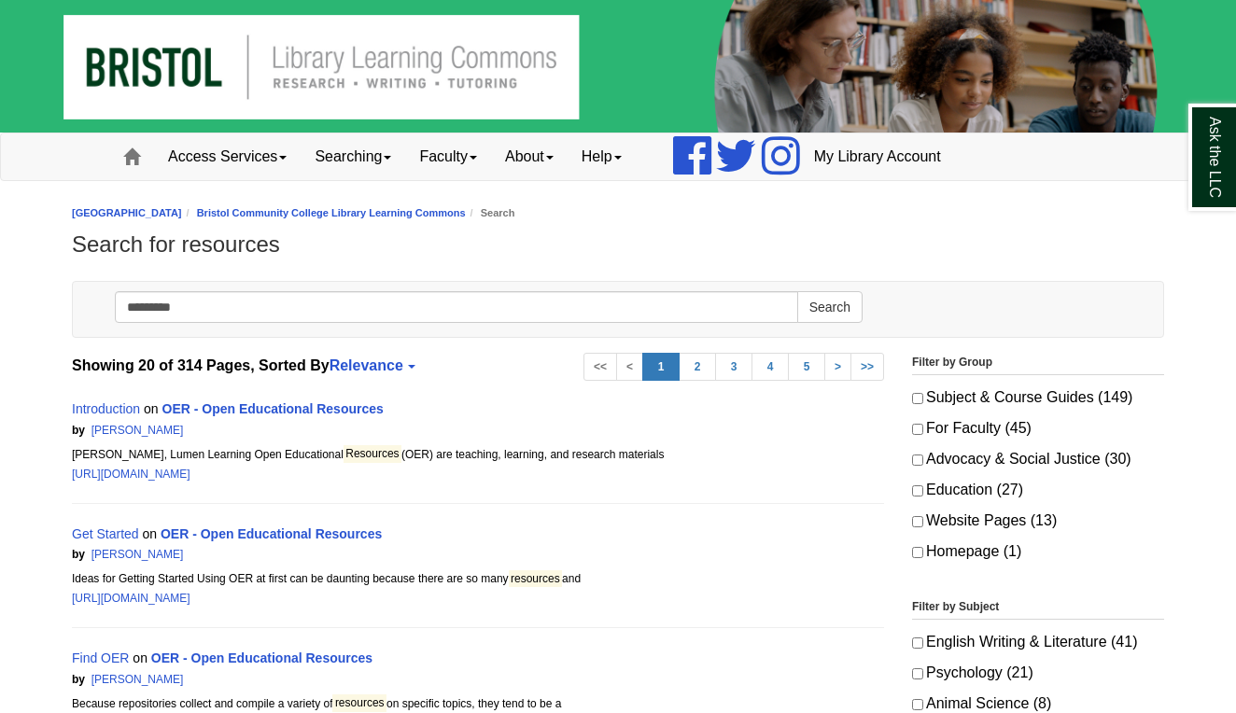
click at [706, 266] on div "Bristol Community College Bristol Community College Library Learning Commons Se…" at bounding box center [618, 236] width 1092 height 72
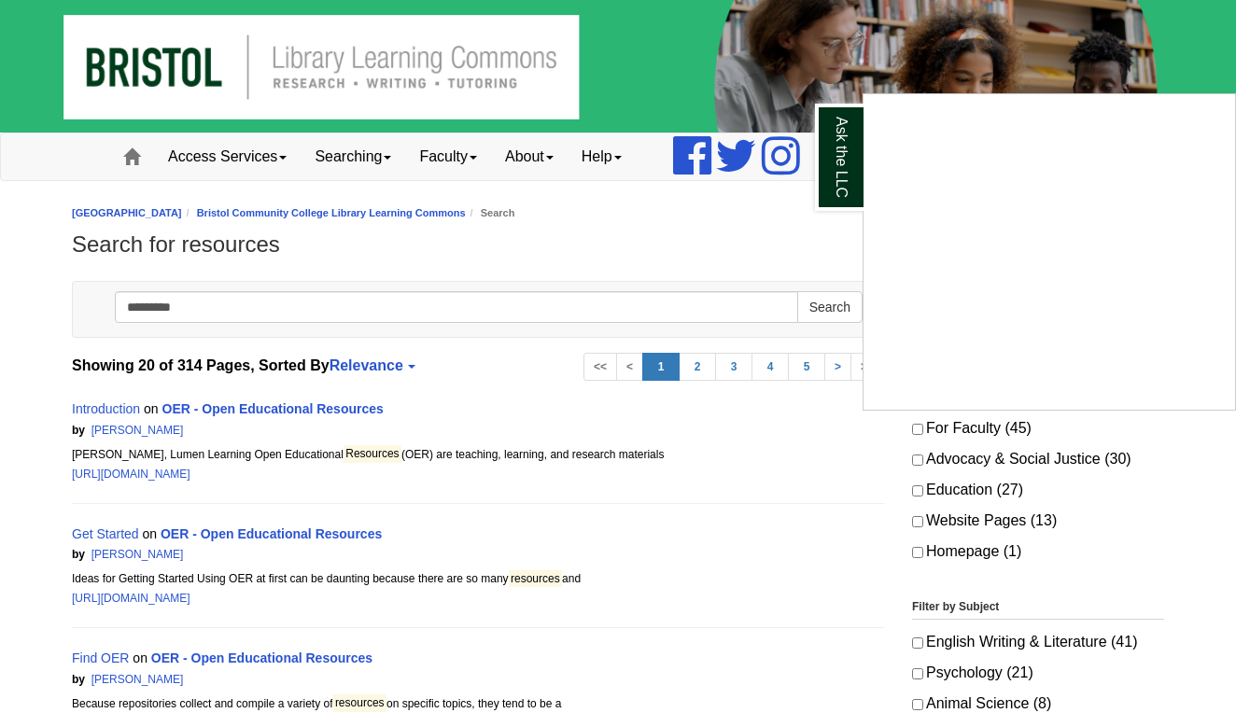
click at [437, 21] on div "Ask the LLC" at bounding box center [618, 356] width 1236 height 713
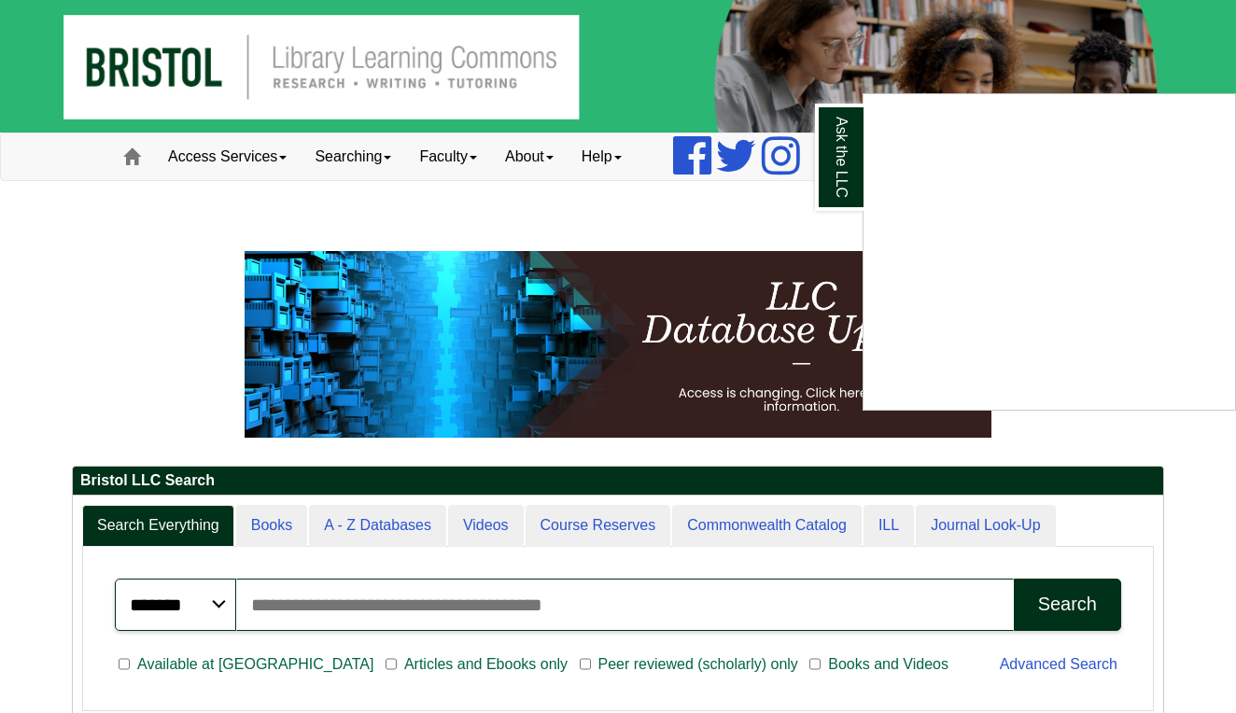
click at [651, 218] on div "Ask the LLC" at bounding box center [618, 356] width 1236 height 713
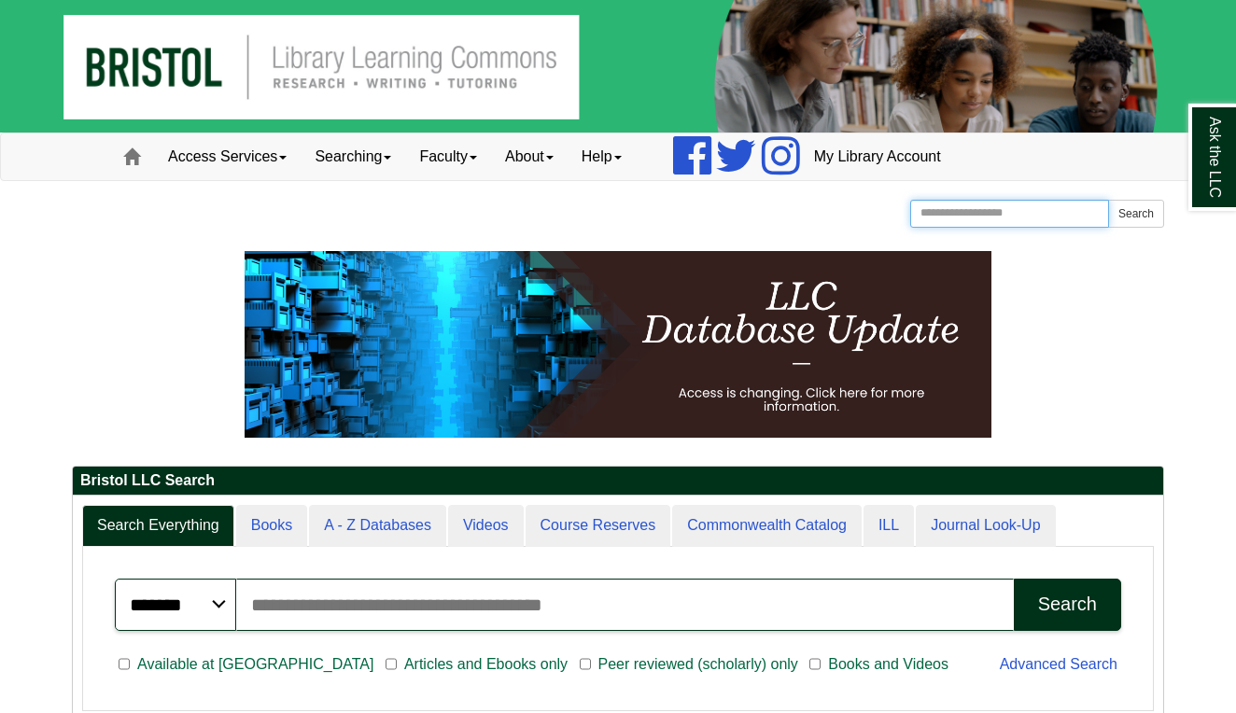
click at [967, 224] on input "Search the Website" at bounding box center [1009, 214] width 199 height 28
type input "**********"
click at [1135, 213] on button "Search" at bounding box center [1136, 214] width 56 height 28
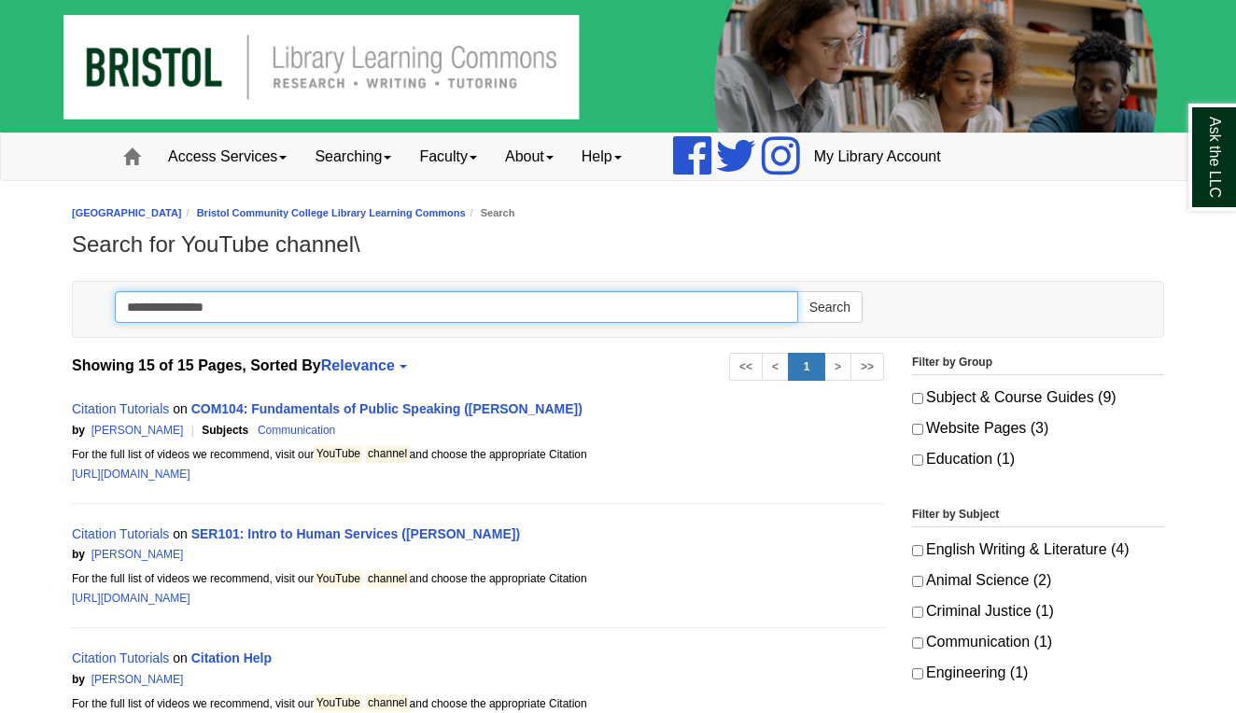
click at [505, 306] on input "**********" at bounding box center [456, 307] width 683 height 32
type input "**********"
click at [829, 306] on button "Search" at bounding box center [829, 307] width 65 height 32
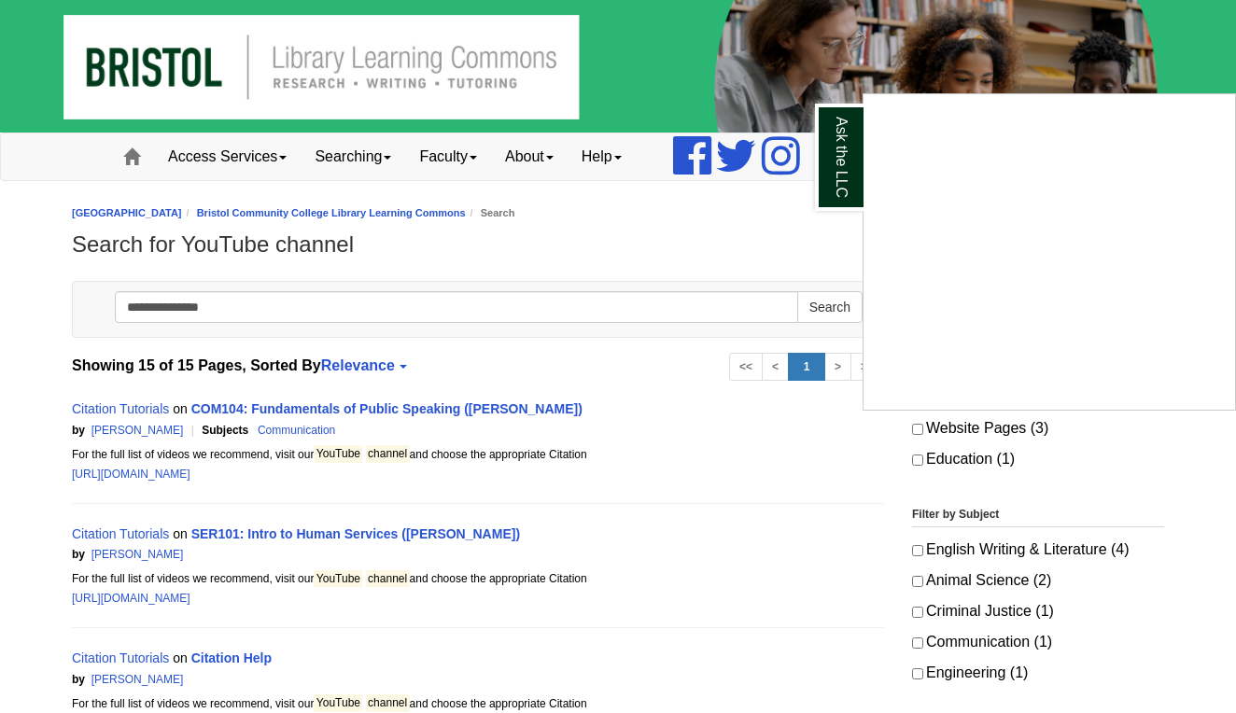
click at [678, 396] on div "Ask the LLC" at bounding box center [618, 356] width 1236 height 713
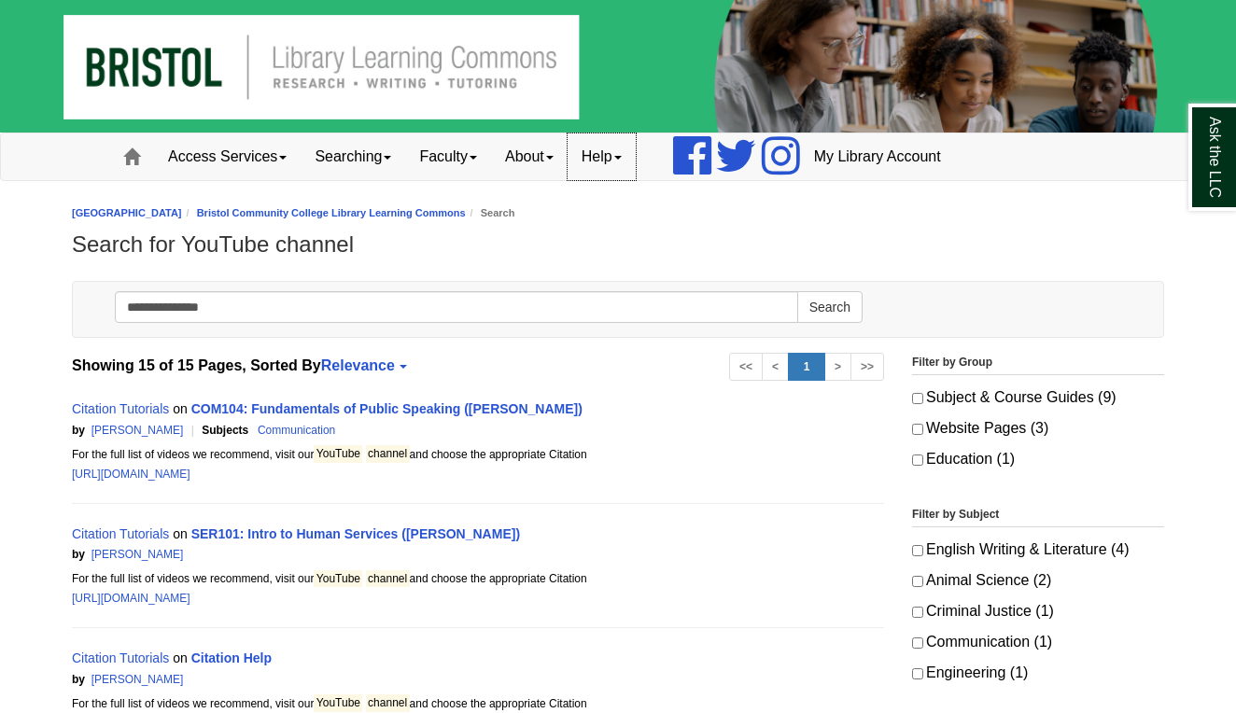
click at [631, 151] on link "Help" at bounding box center [601, 156] width 68 height 47
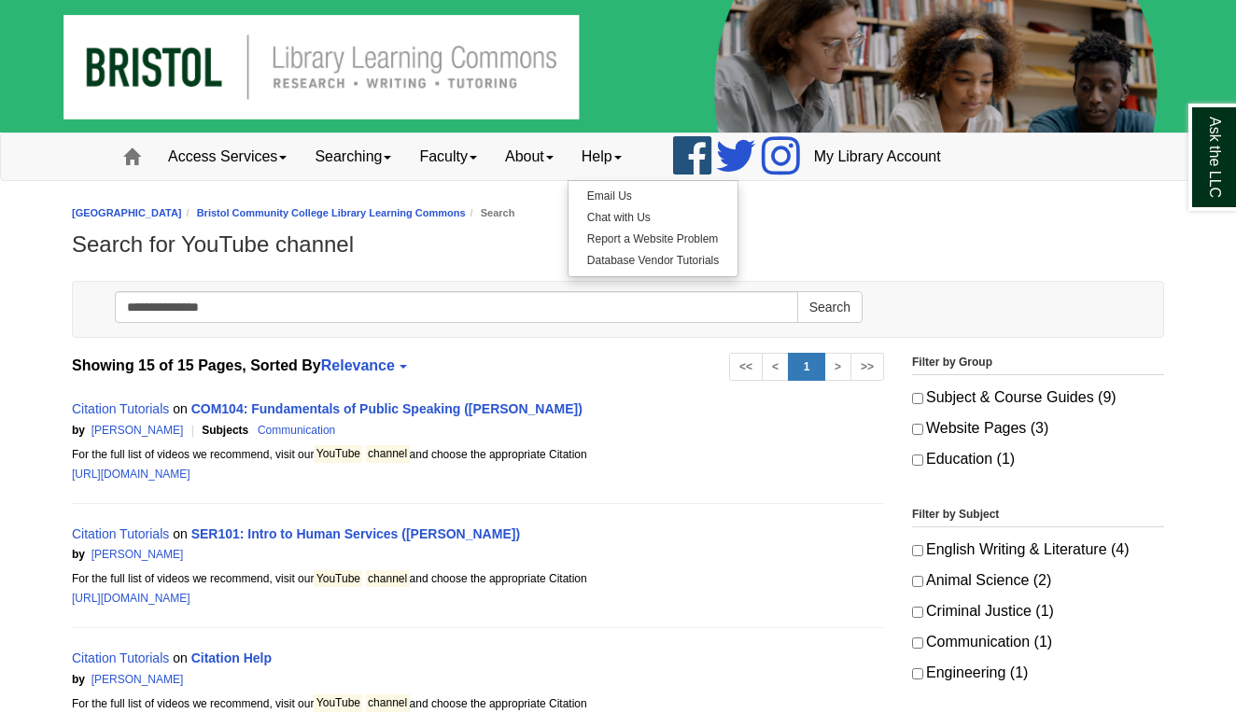
click at [711, 161] on icon at bounding box center [692, 155] width 38 height 45
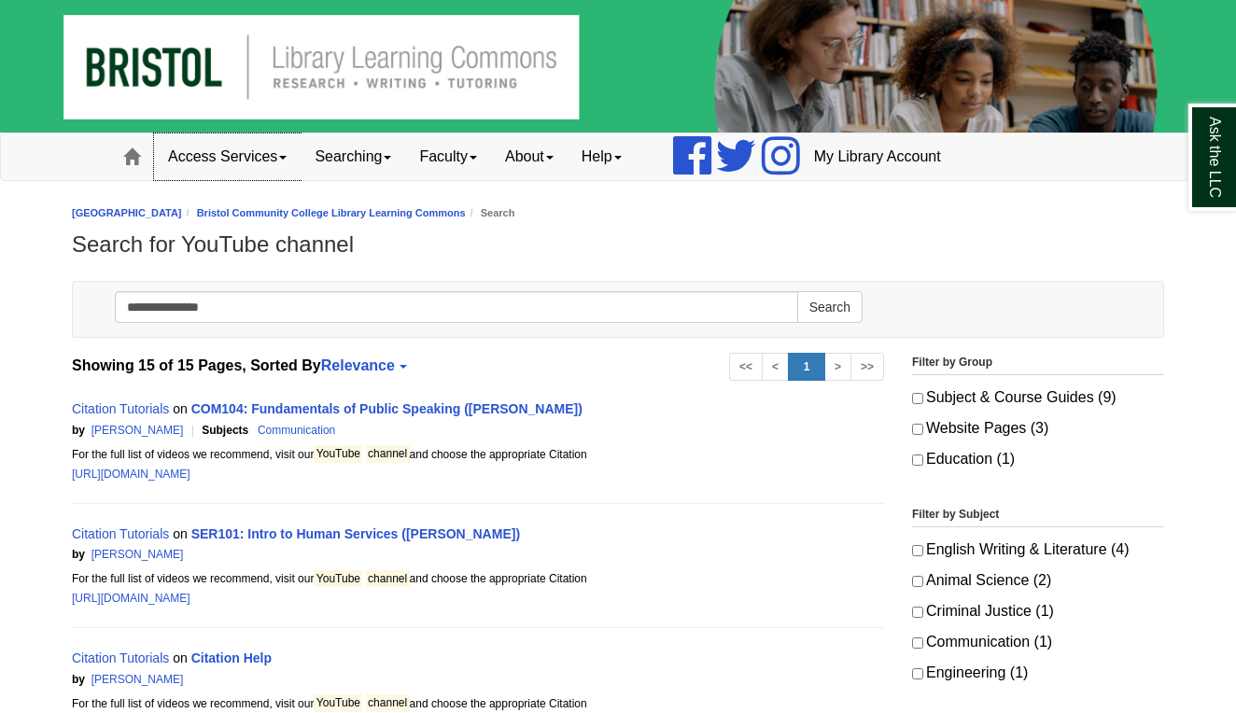
click at [263, 150] on link "Access Services" at bounding box center [227, 156] width 147 height 47
click at [146, 158] on link "Home" at bounding box center [131, 156] width 45 height 47
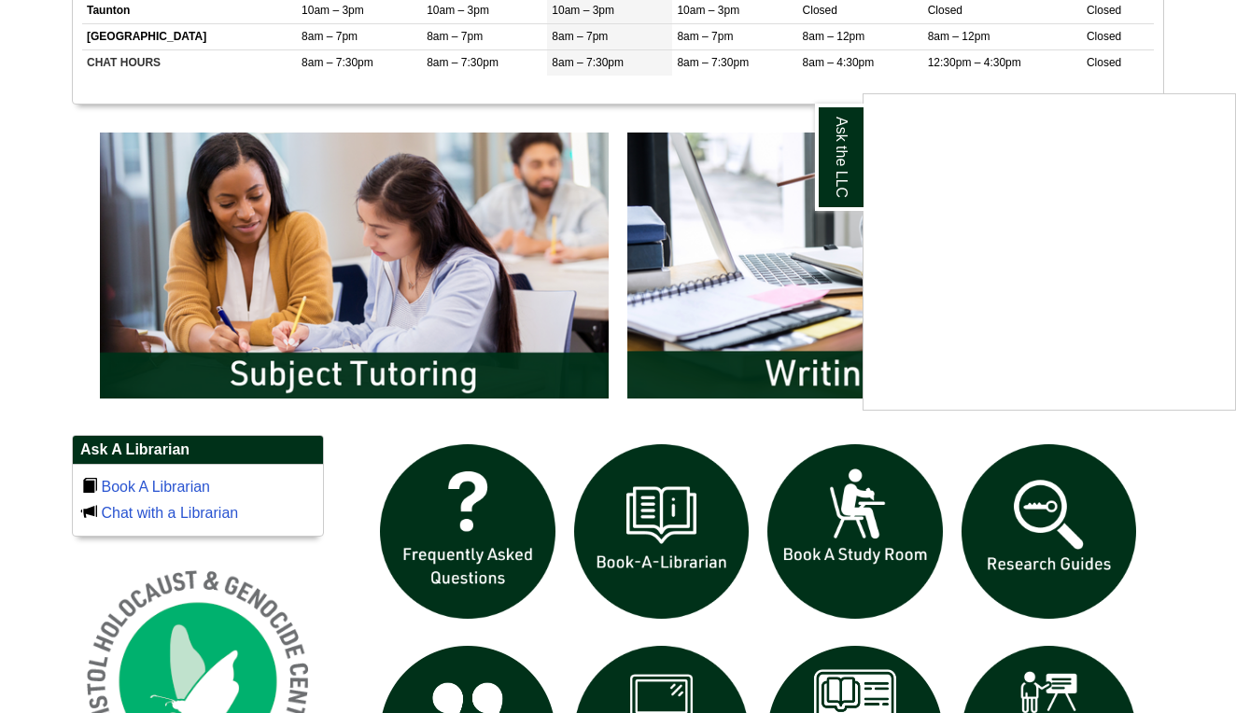
scroll to position [883, 0]
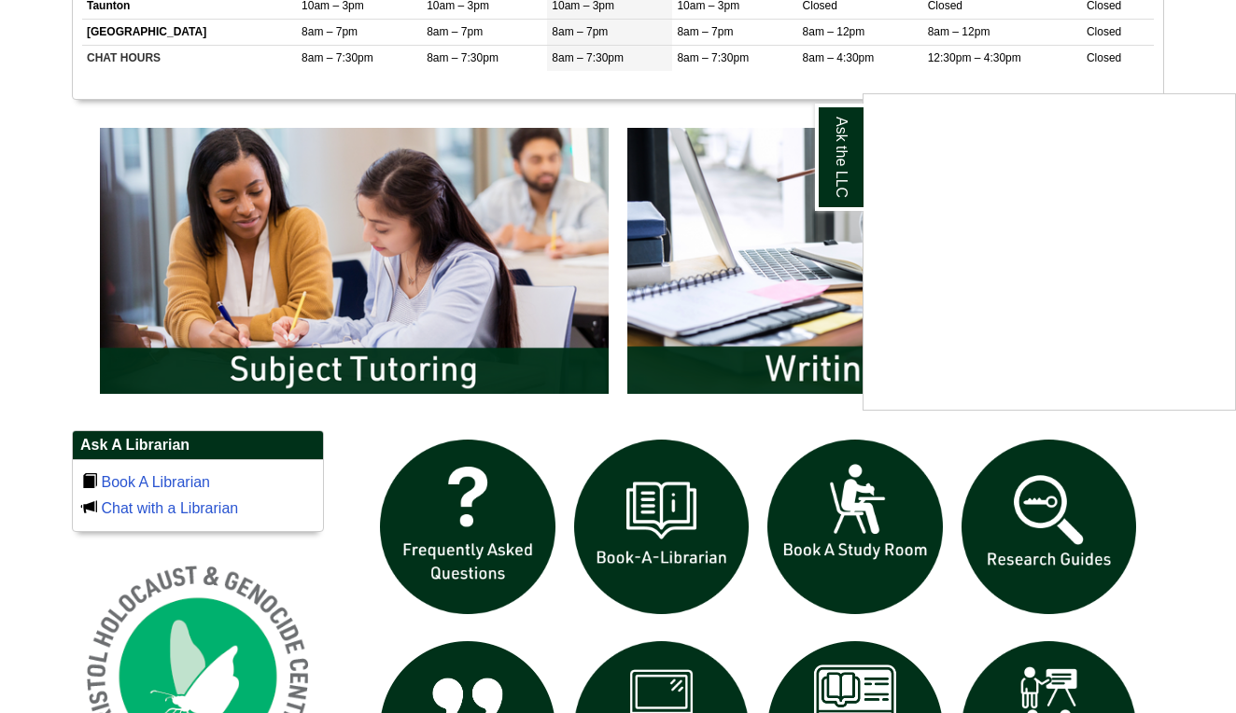
click at [401, 89] on div "Ask the LLC" at bounding box center [618, 356] width 1236 height 713
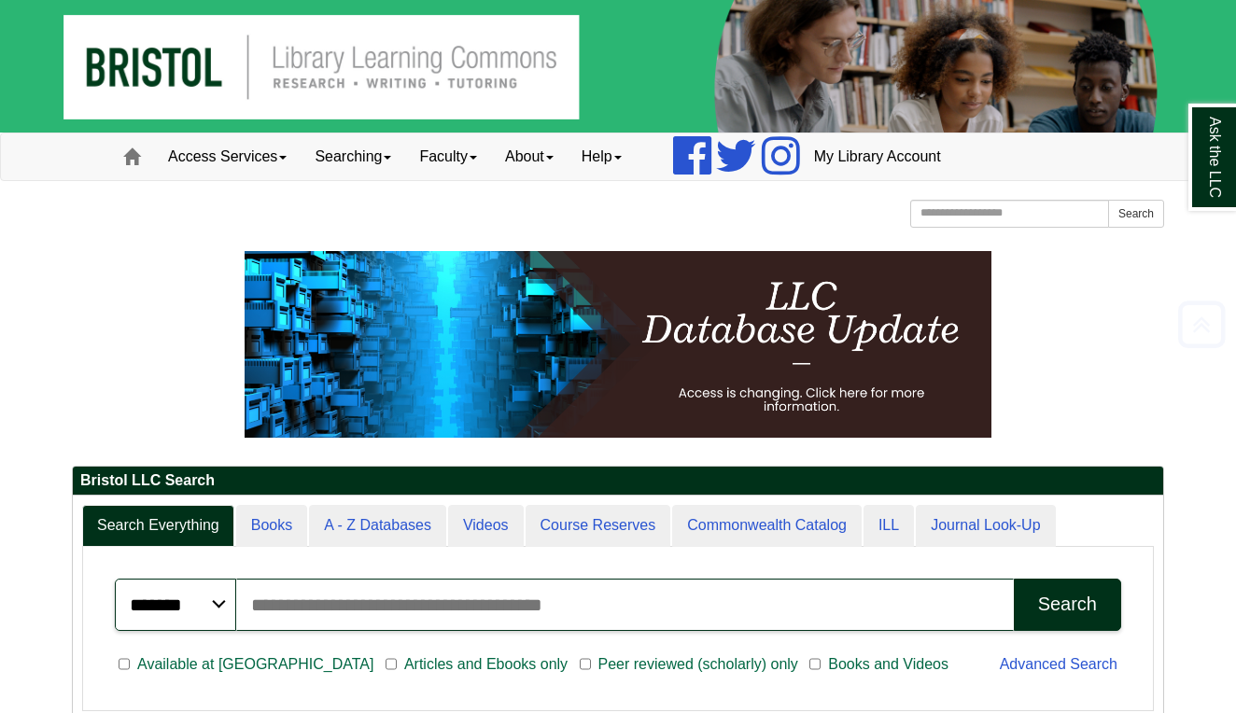
scroll to position [0, 0]
click at [538, 135] on link "About" at bounding box center [529, 156] width 77 height 47
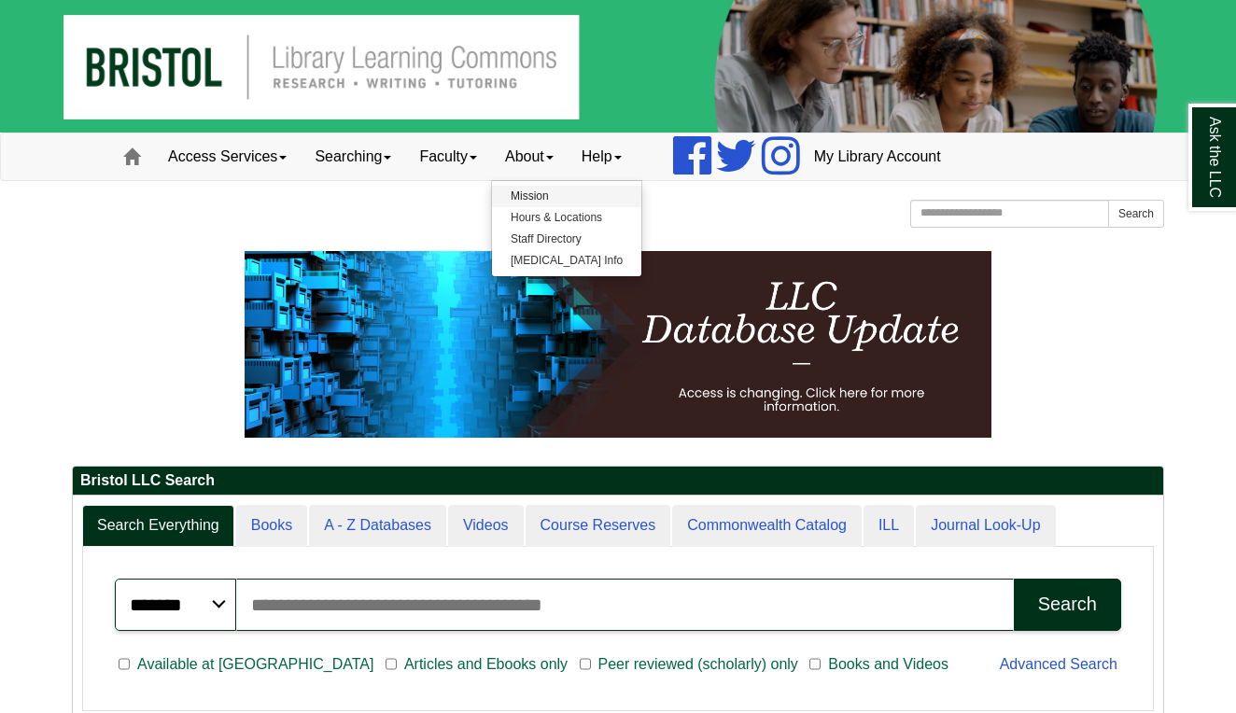
click at [552, 191] on link "Mission" at bounding box center [566, 196] width 149 height 21
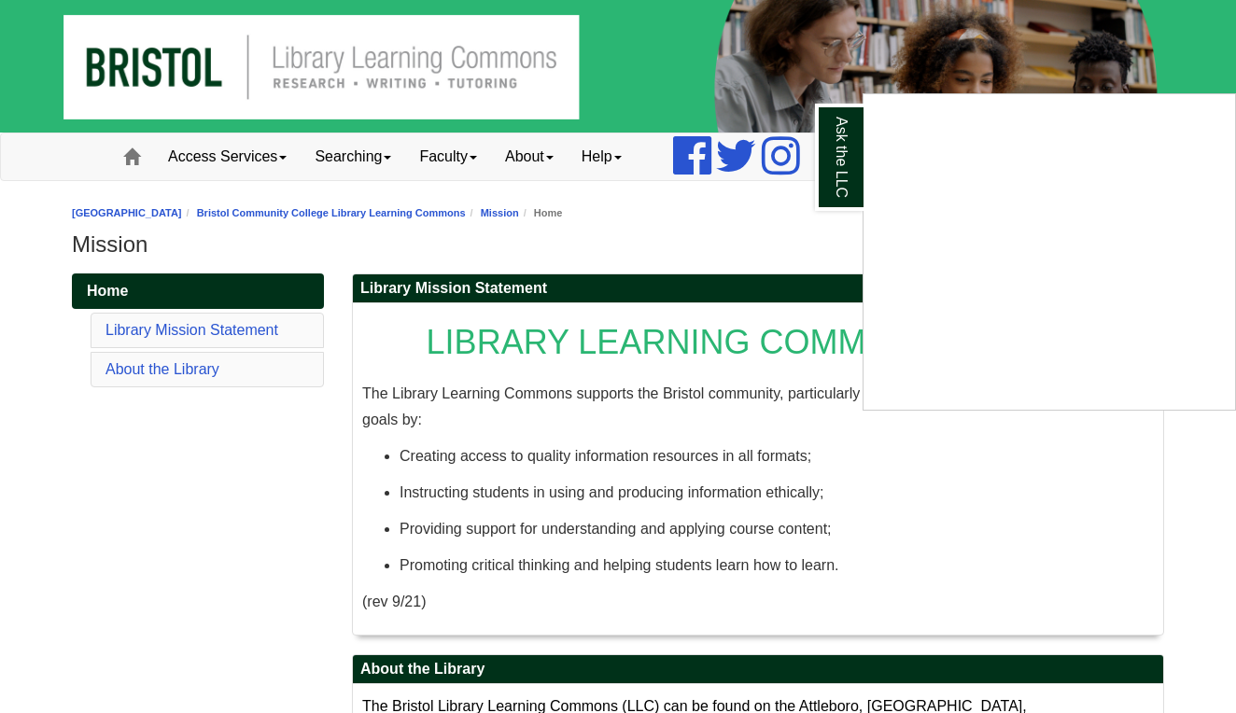
click at [525, 157] on div "Ask the LLC" at bounding box center [618, 356] width 1236 height 713
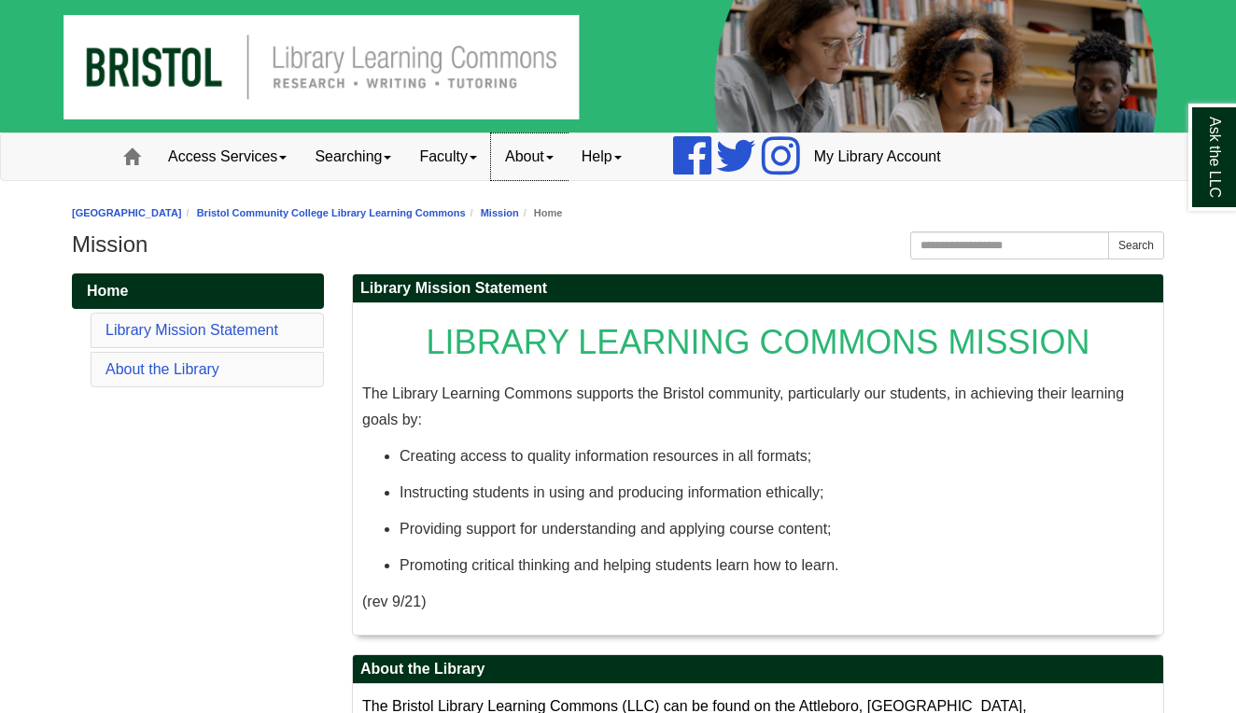
click at [553, 158] on span at bounding box center [549, 158] width 7 height 4
click at [541, 242] on link "Staff Directory" at bounding box center [565, 239] width 147 height 21
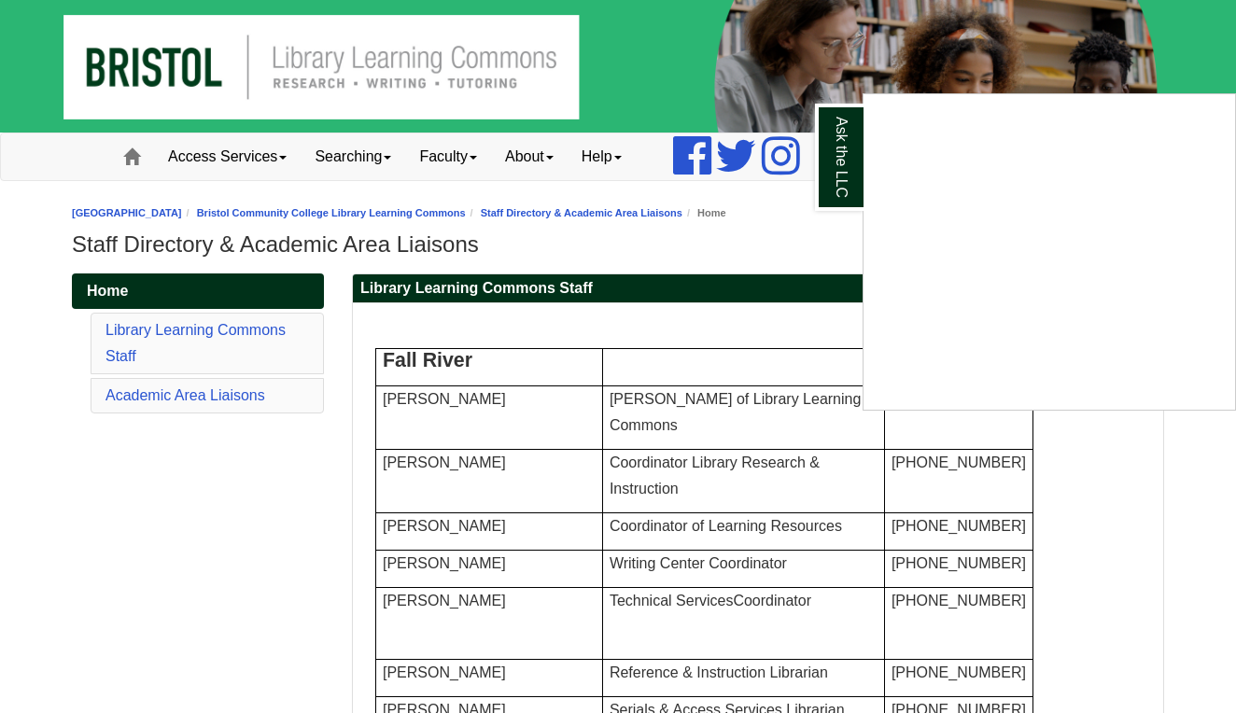
click at [264, 456] on div "Ask the LLC" at bounding box center [618, 356] width 1236 height 713
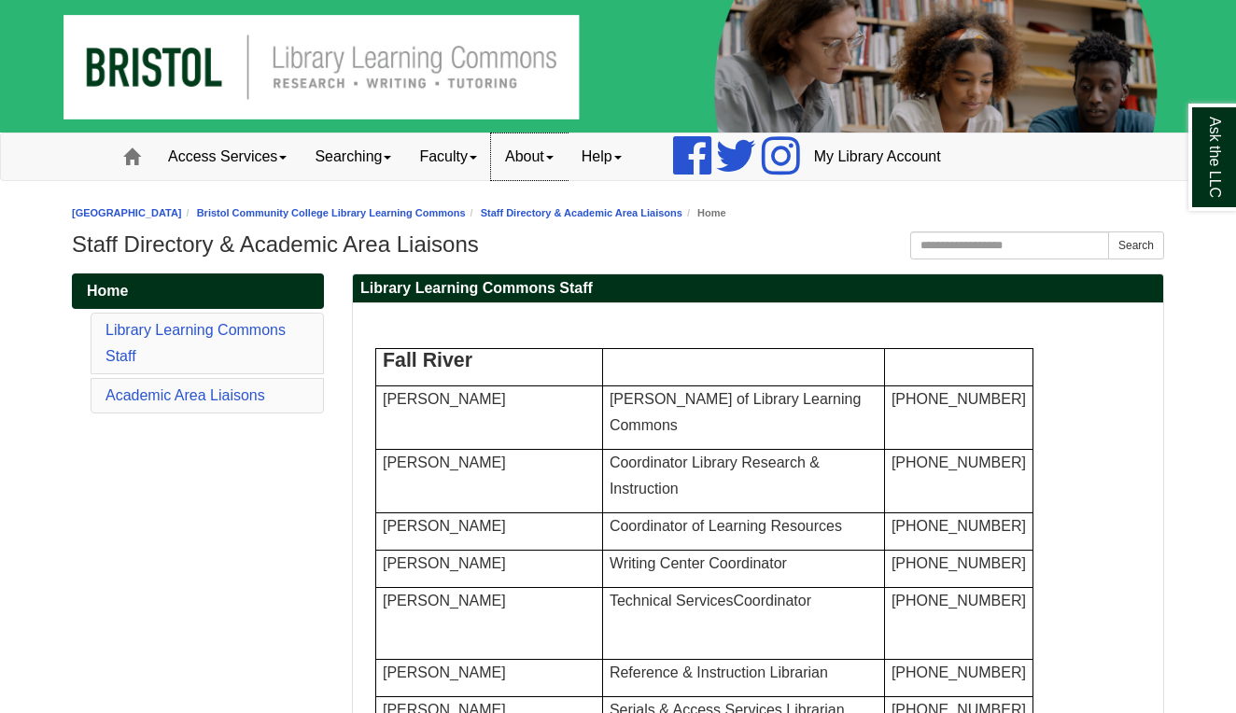
click at [539, 148] on link "About" at bounding box center [529, 156] width 77 height 47
click at [972, 282] on h2 "Library Learning Commons Staff" at bounding box center [758, 288] width 810 height 29
click at [987, 249] on input "Search the Website" at bounding box center [1009, 245] width 199 height 28
click at [119, 138] on link "Home" at bounding box center [131, 156] width 45 height 47
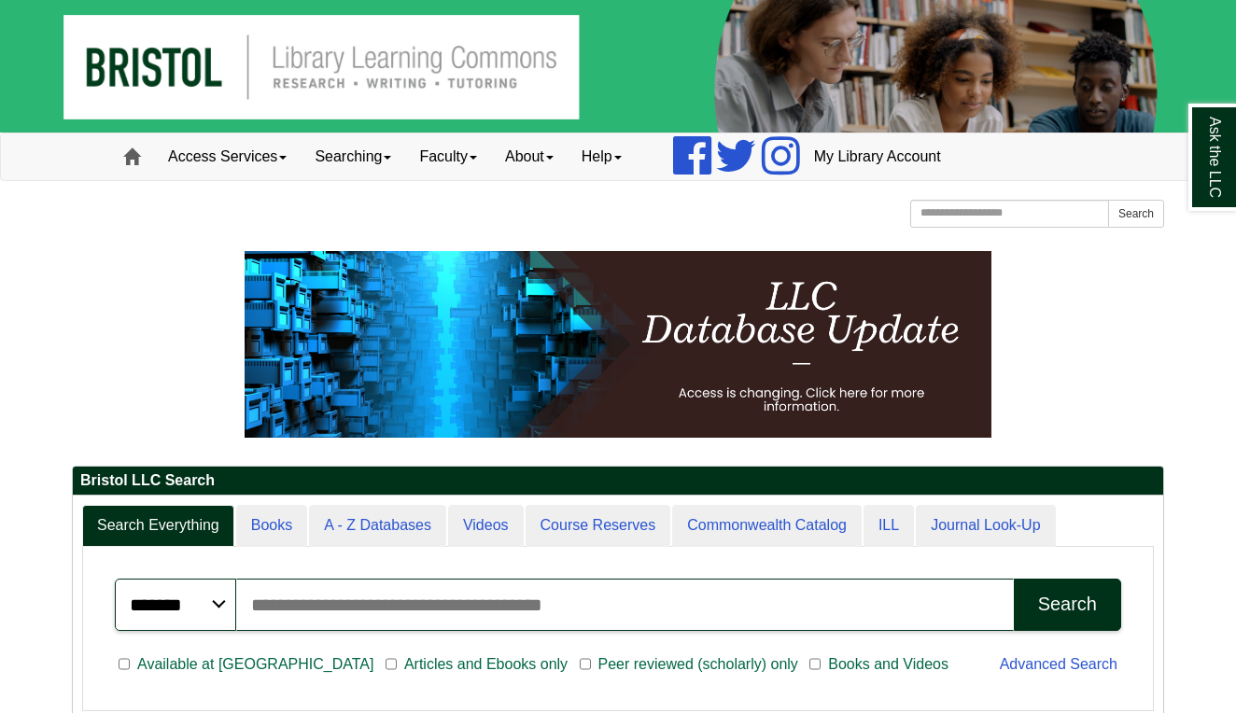
click at [129, 156] on span at bounding box center [131, 156] width 17 height 17
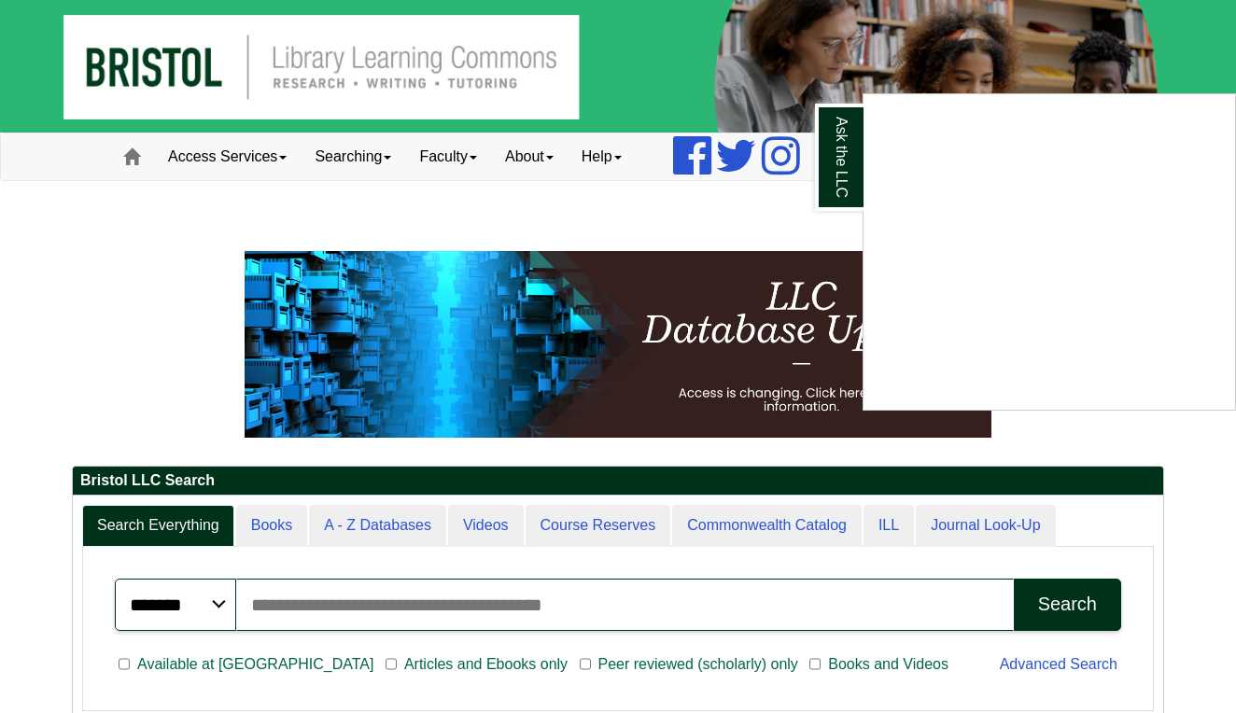
click at [348, 247] on div "Ask the LLC" at bounding box center [618, 356] width 1236 height 713
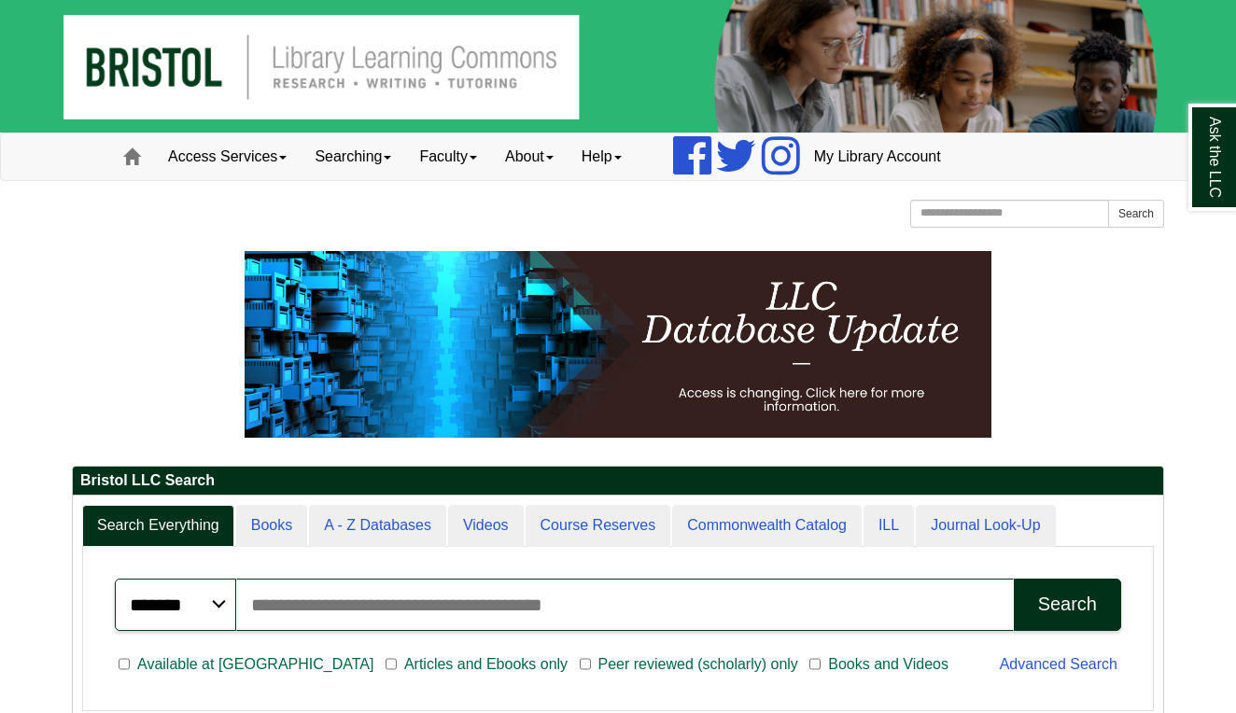
click at [539, 3] on img at bounding box center [618, 66] width 1236 height 133
